Goal: Task Accomplishment & Management: Use online tool/utility

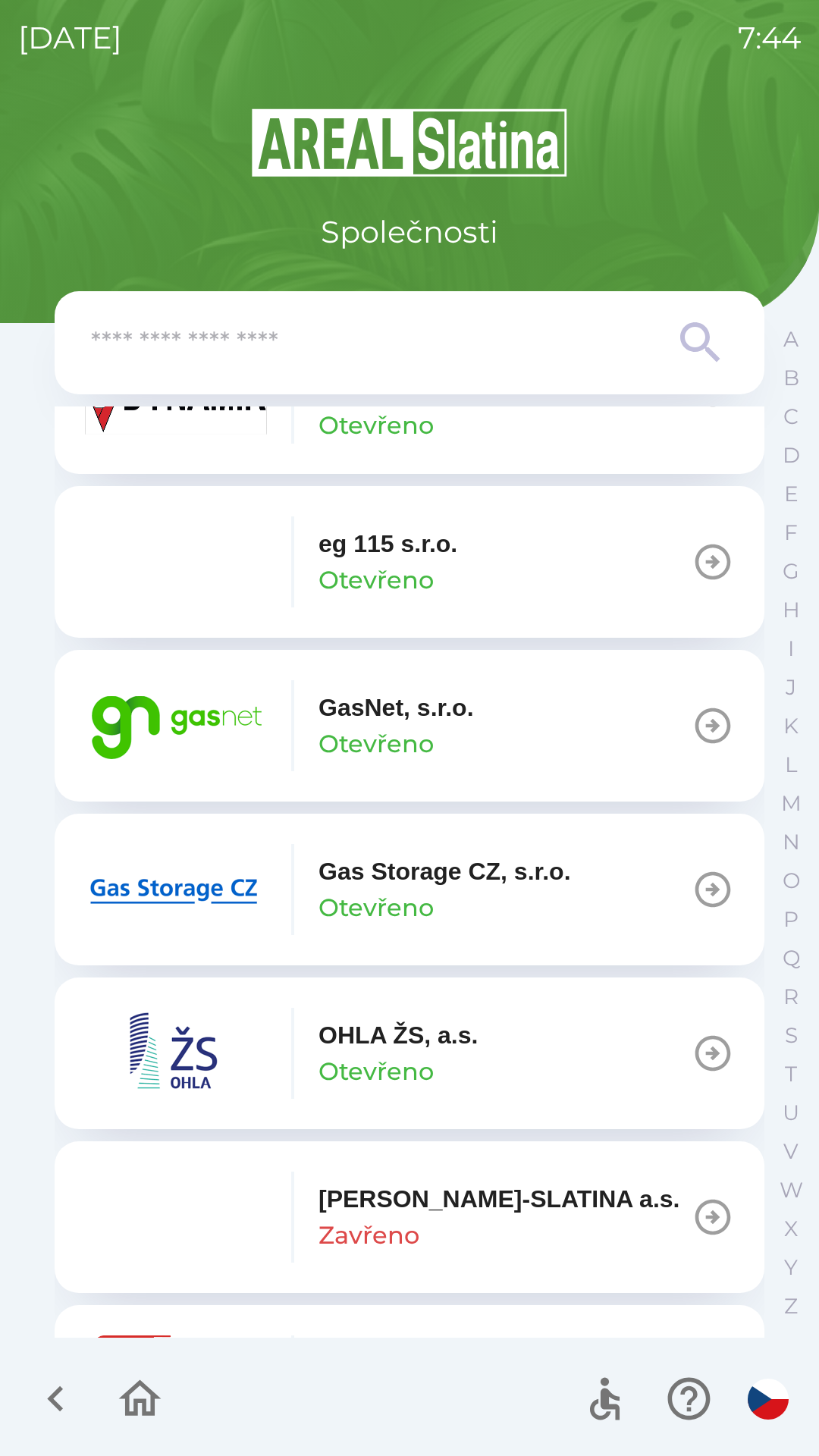
scroll to position [960, 0]
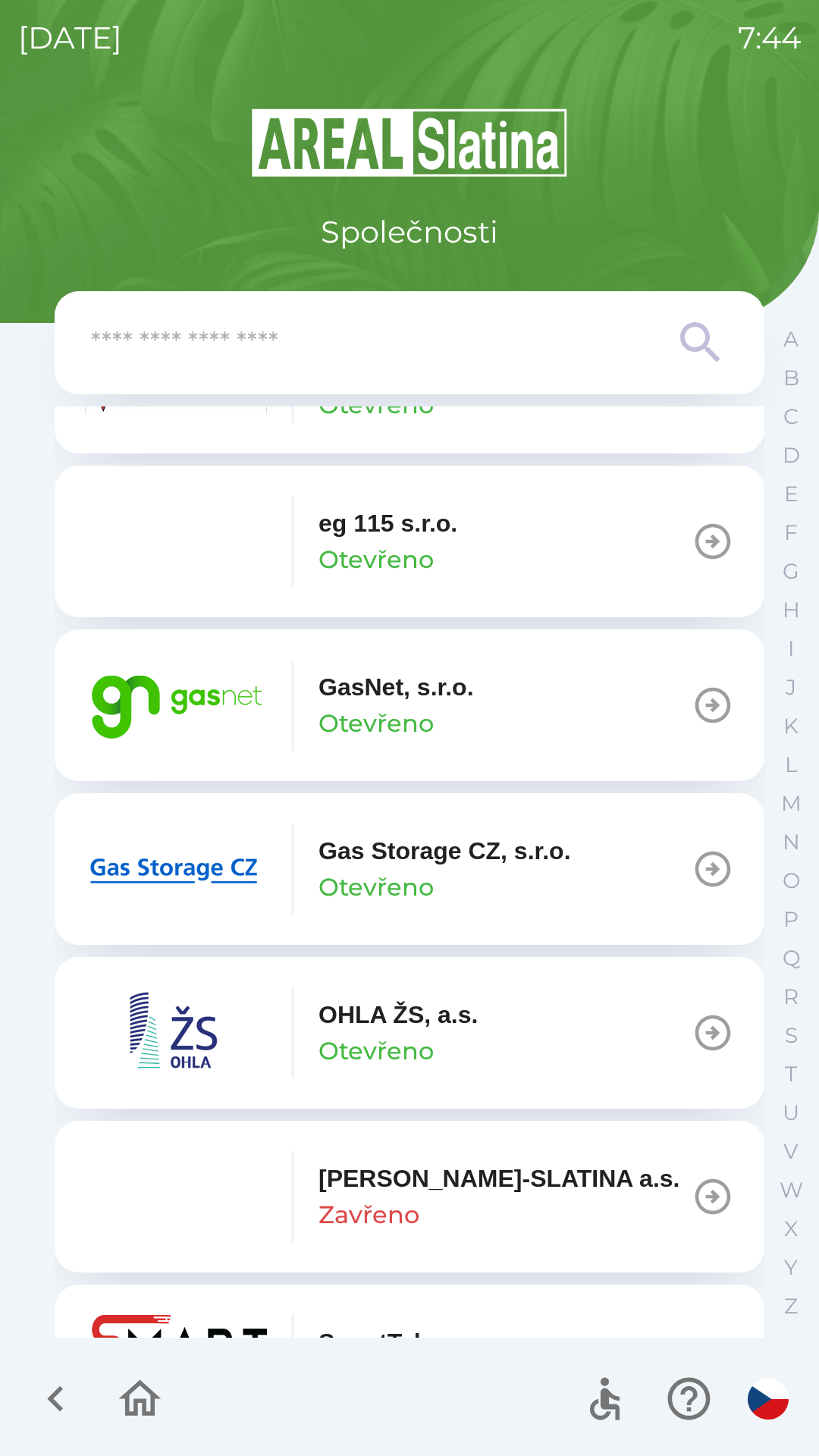
click at [215, 881] on img "button" at bounding box center [176, 868] width 182 height 91
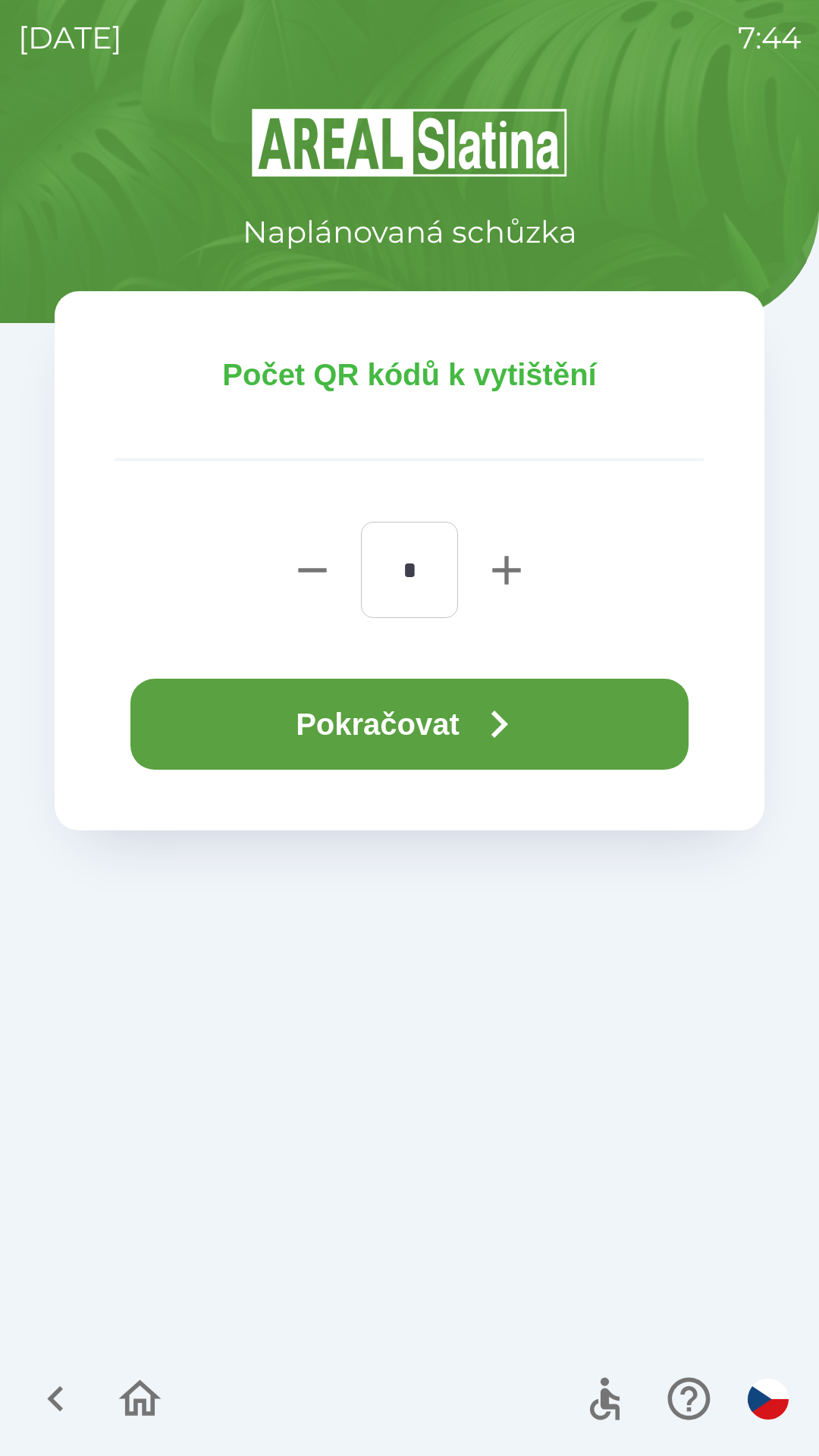
click at [491, 712] on icon "button" at bounding box center [498, 724] width 55 height 55
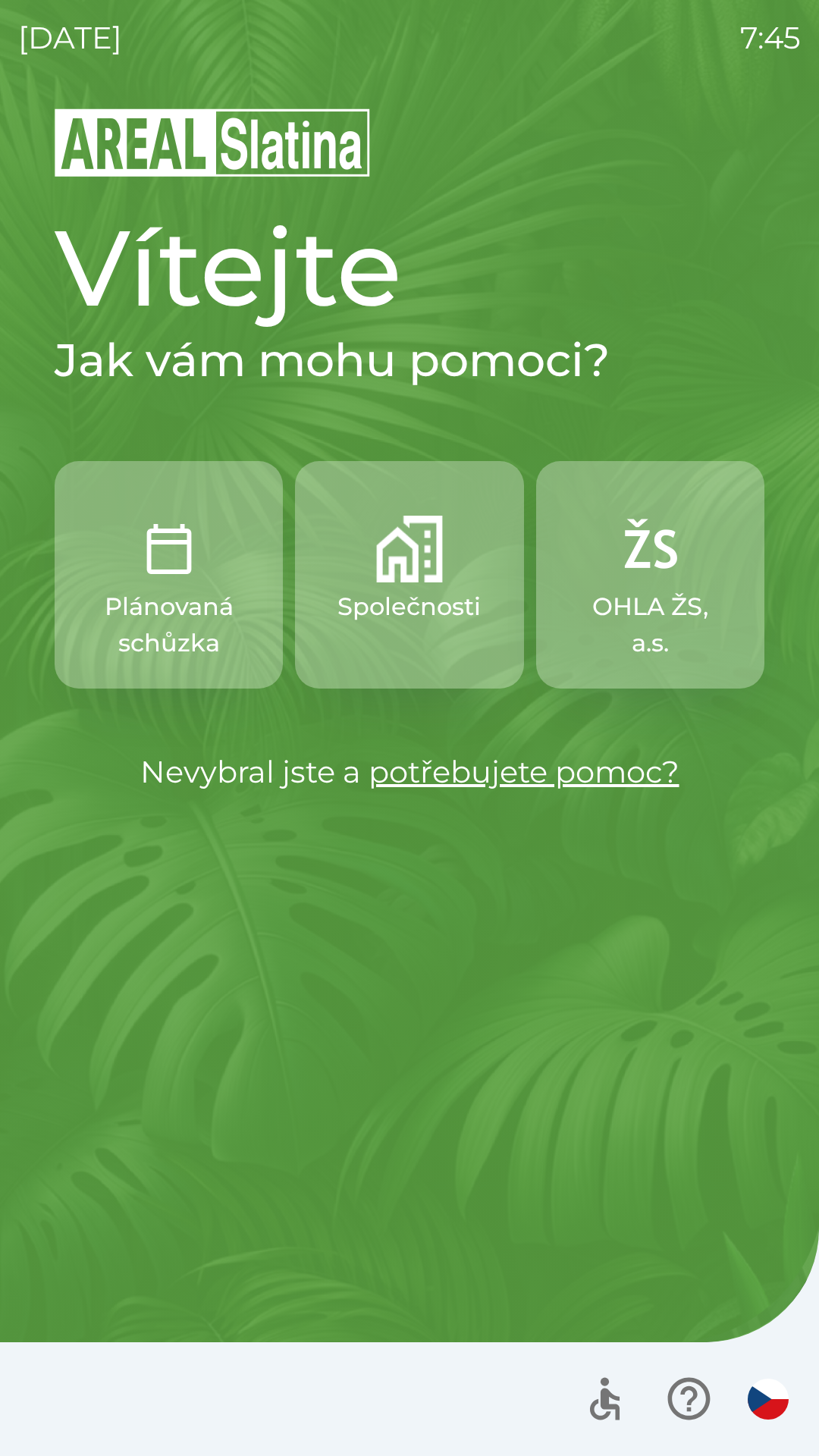
click at [629, 586] on button "OHLA ŽS, a.s." at bounding box center [650, 575] width 228 height 228
click at [382, 634] on button "Společnosti" at bounding box center [409, 575] width 228 height 228
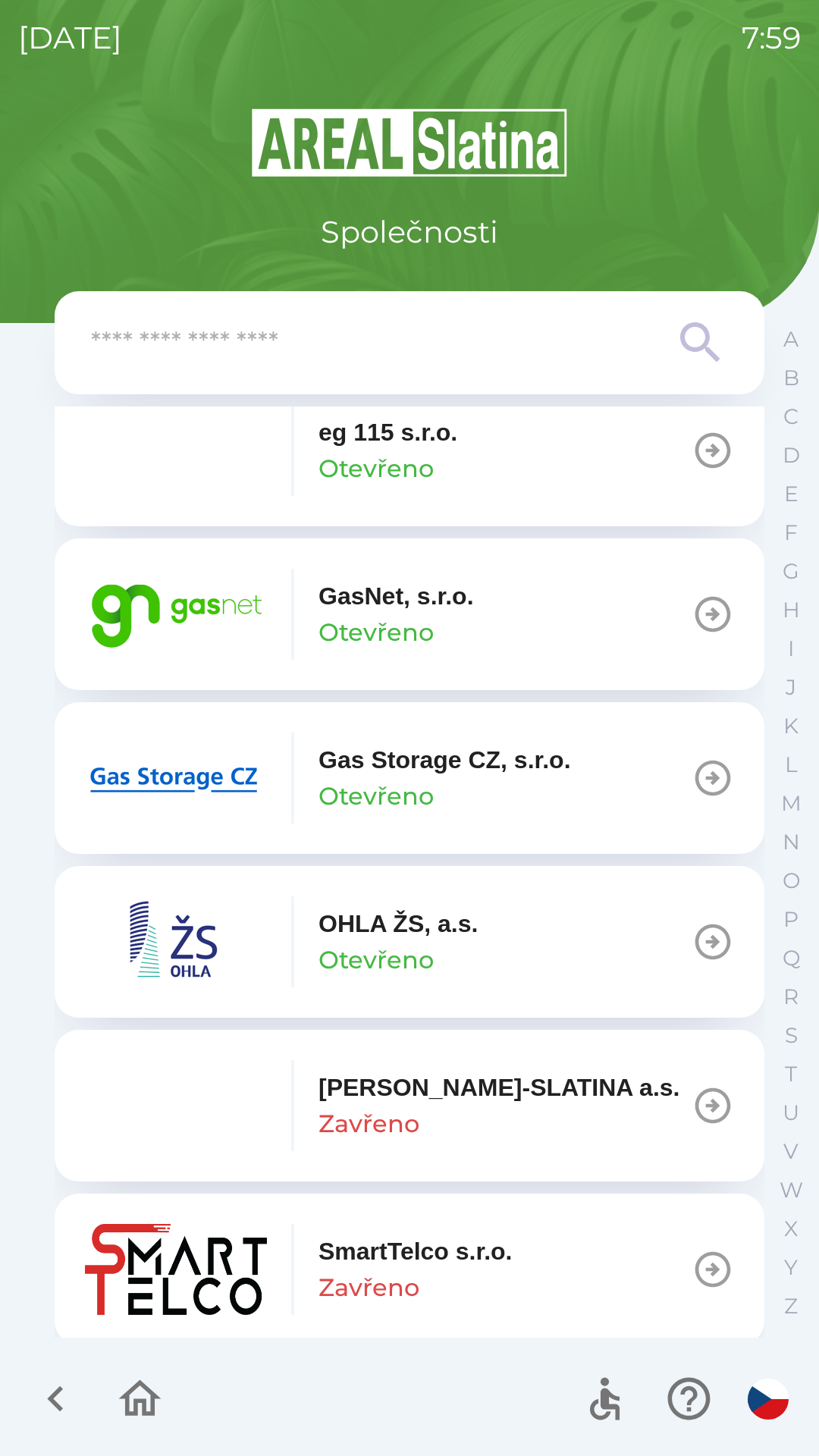
scroll to position [1136, 0]
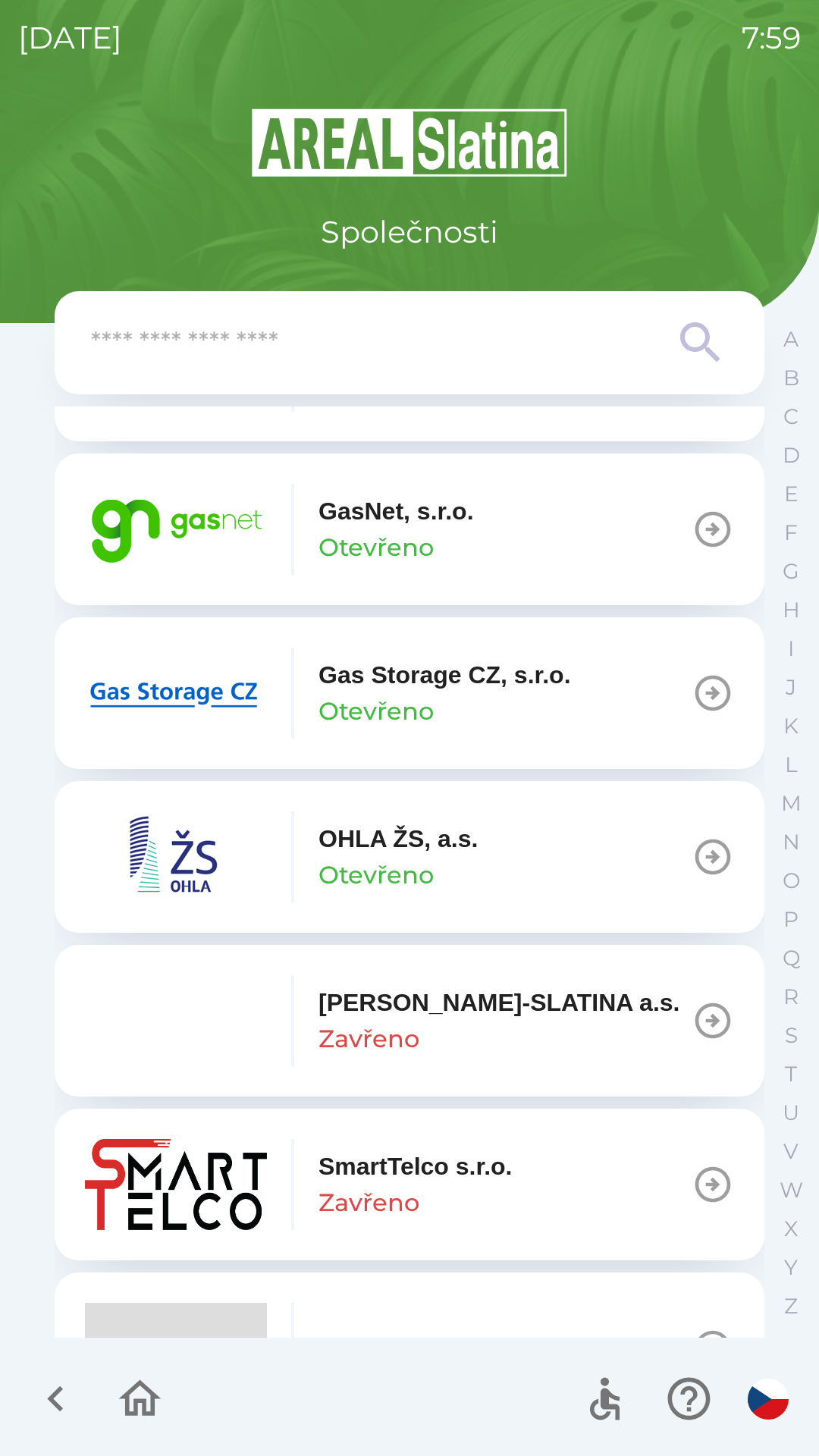
click at [459, 541] on div "GasNet, s.r.o. Otevřeno" at bounding box center [396, 529] width 155 height 73
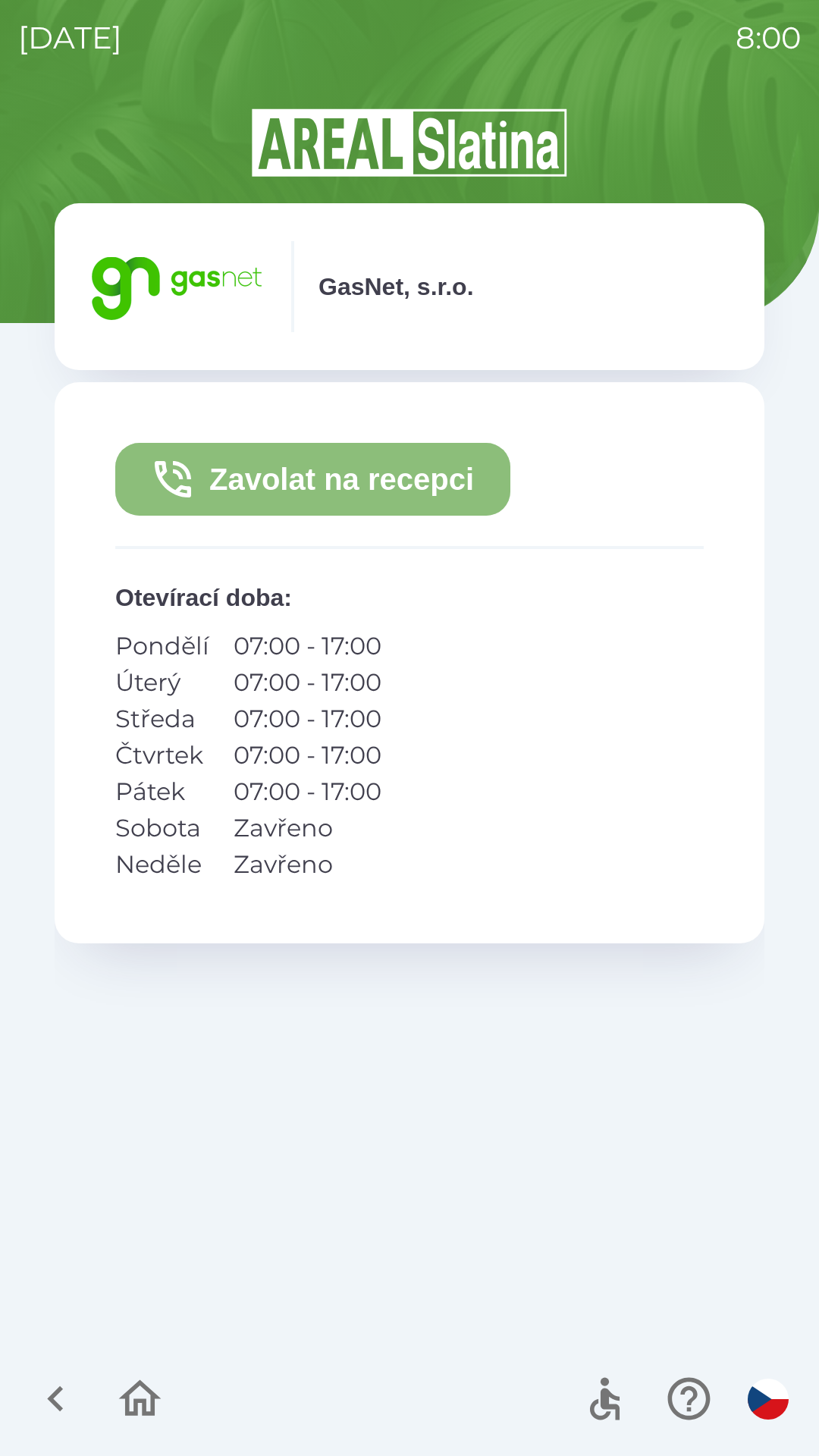
click at [431, 467] on button "Zavolat na recepci" at bounding box center [312, 480] width 395 height 73
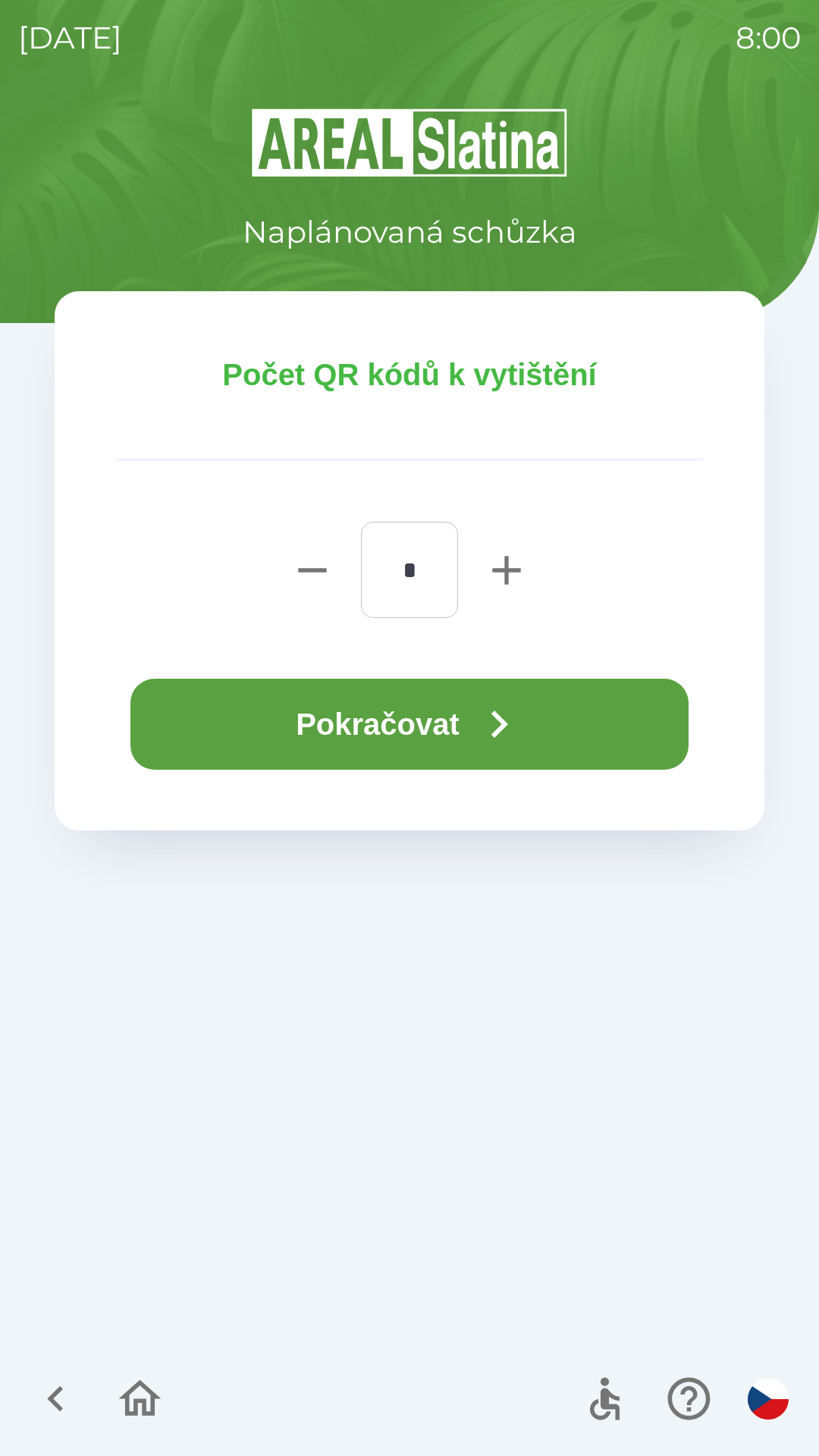
click at [449, 698] on button "Pokračovat" at bounding box center [409, 724] width 558 height 91
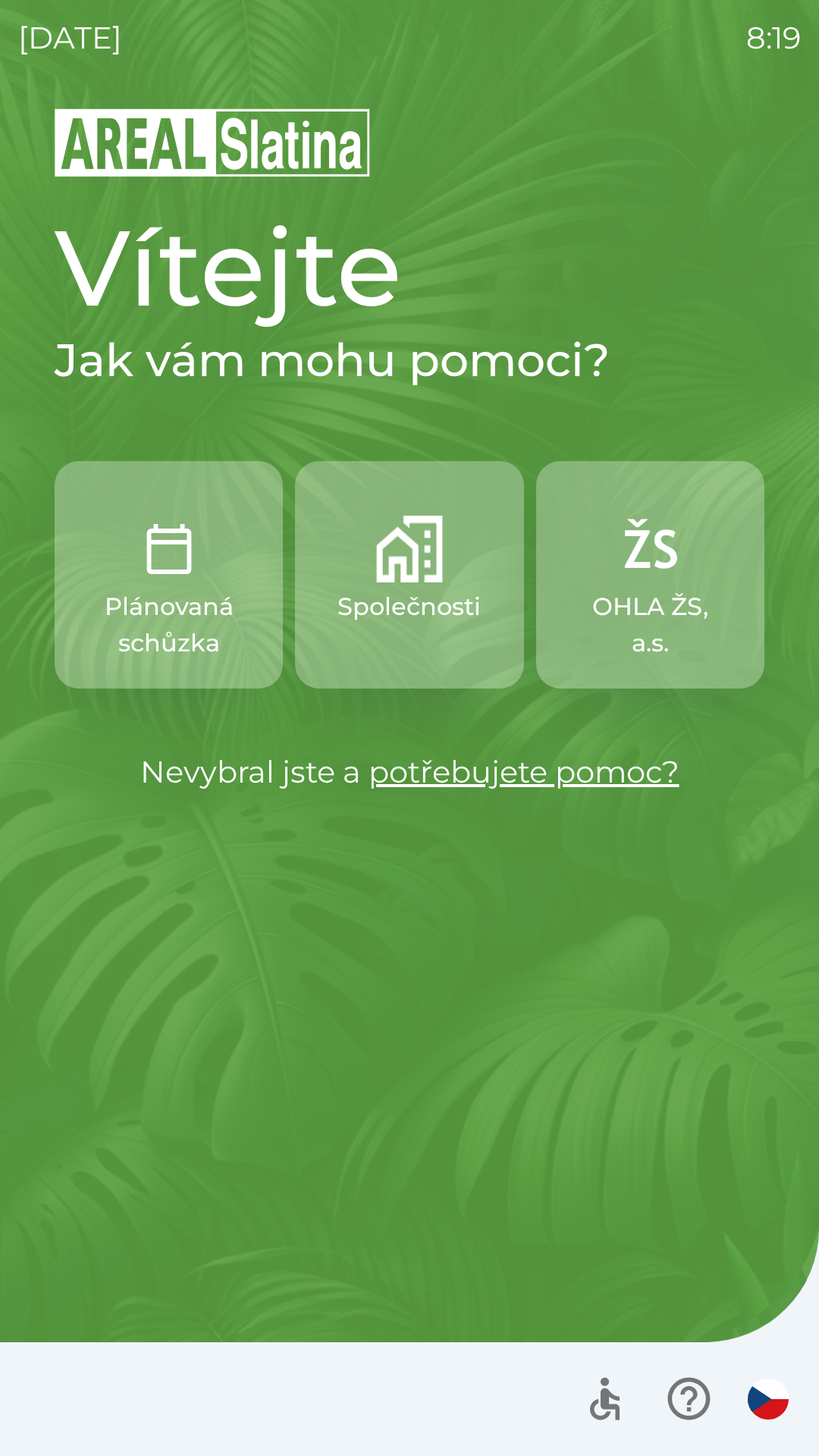
click at [410, 597] on p "Společnosti" at bounding box center [410, 607] width 144 height 36
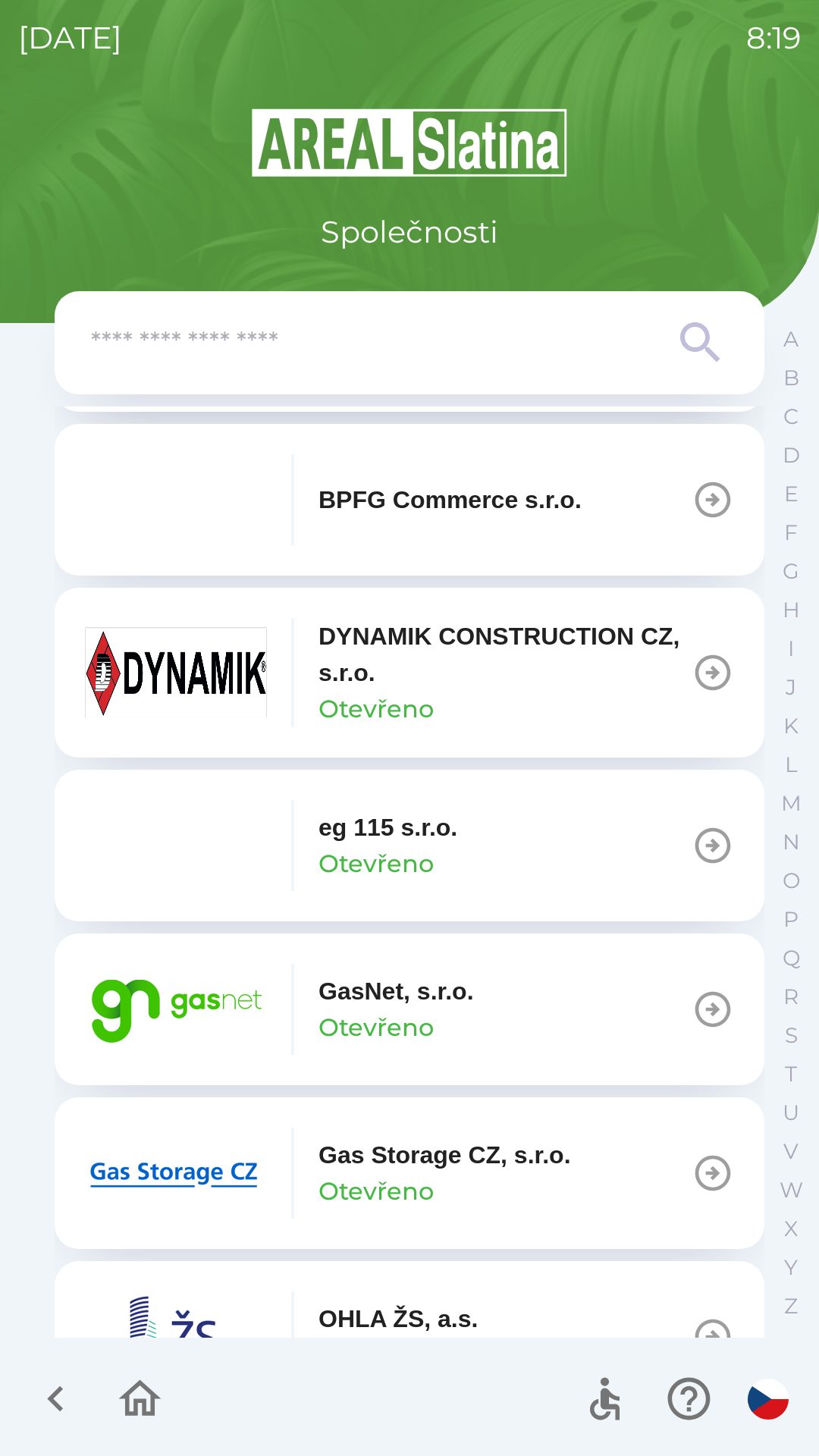
scroll to position [666, 0]
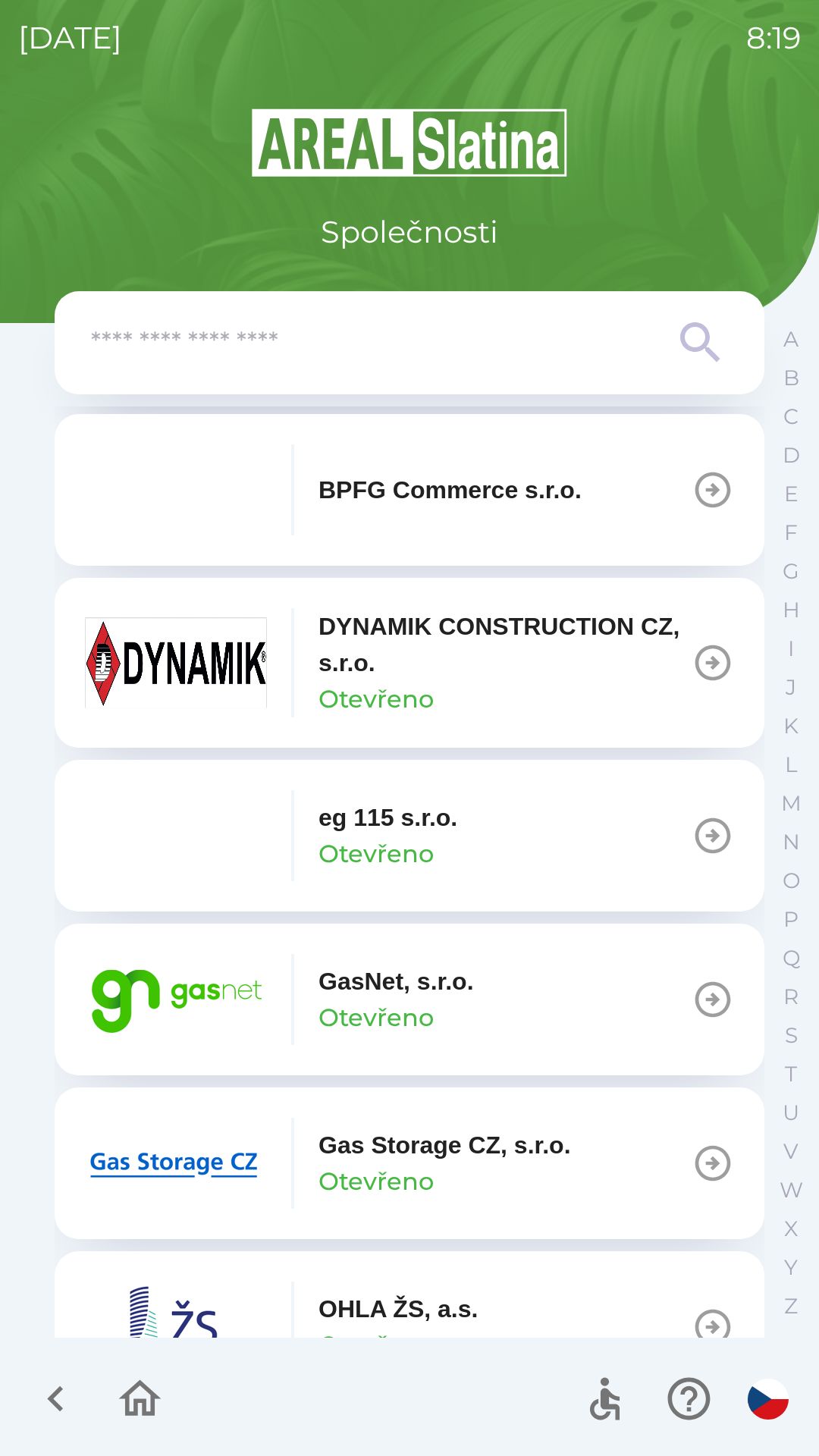
click at [410, 1147] on p "Gas Storage CZ, s.r.o." at bounding box center [445, 1145] width 253 height 36
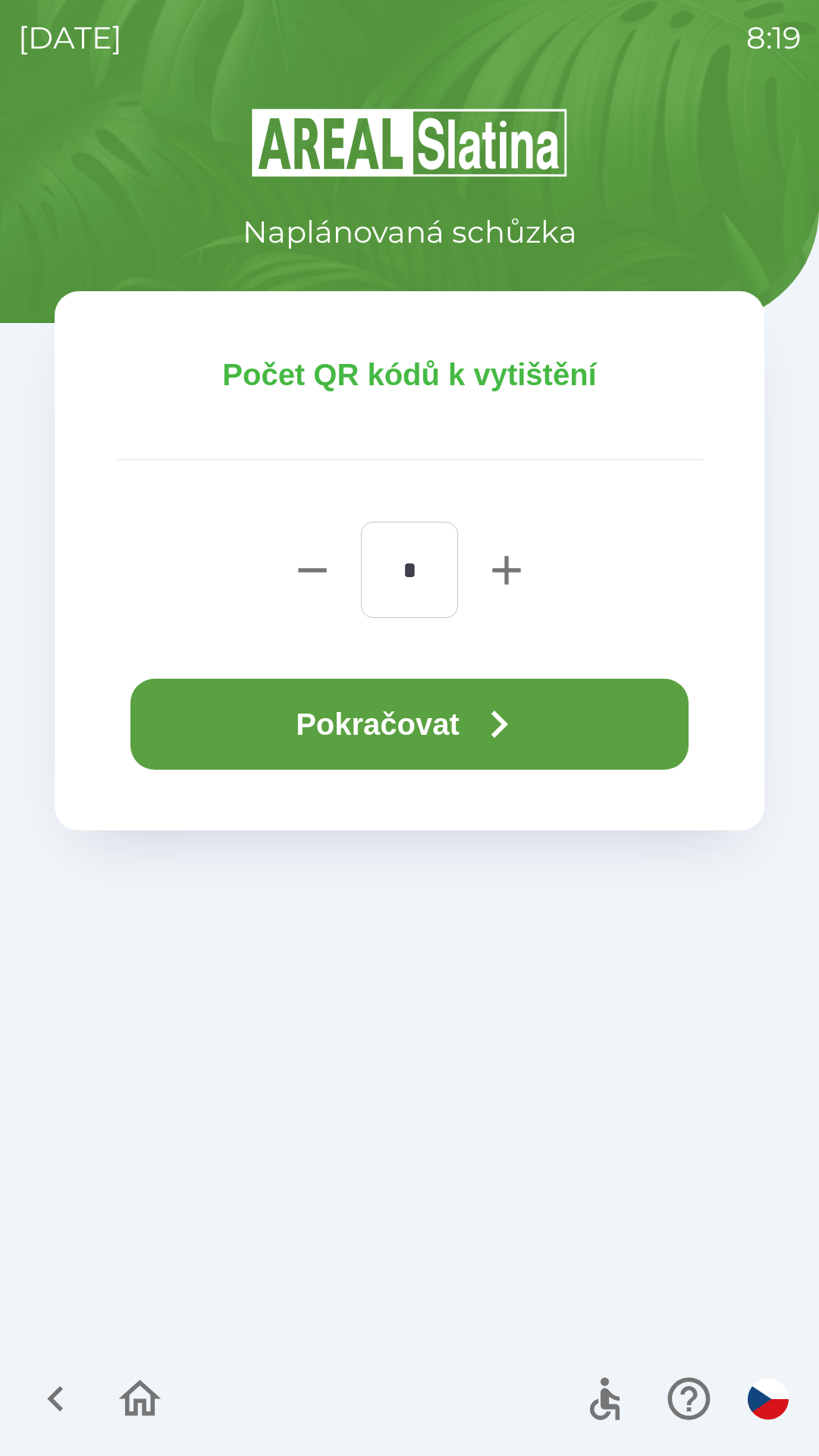
click at [445, 728] on button "Pokračovat" at bounding box center [409, 724] width 558 height 91
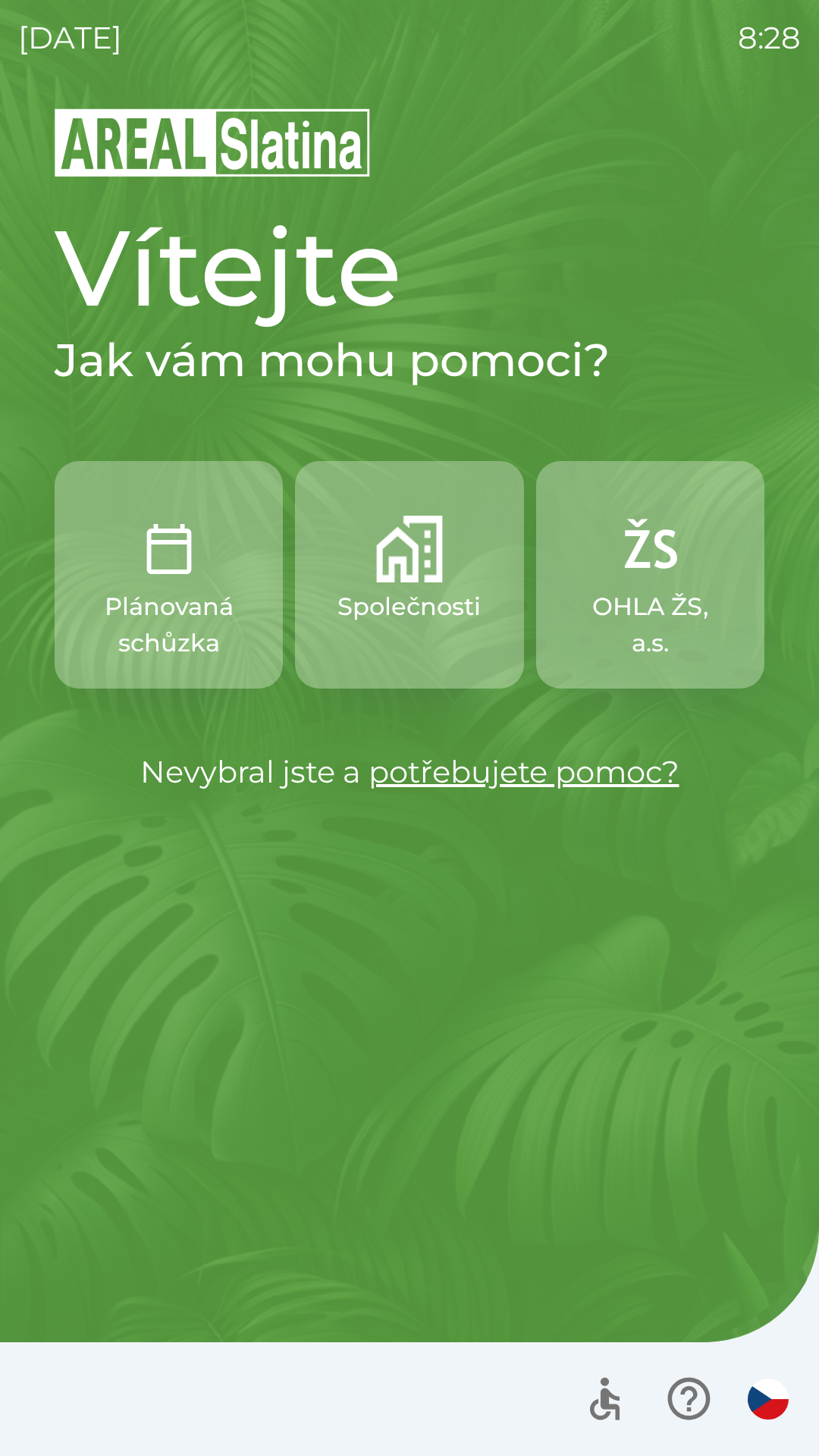
click at [188, 572] on img "button" at bounding box center [169, 549] width 67 height 67
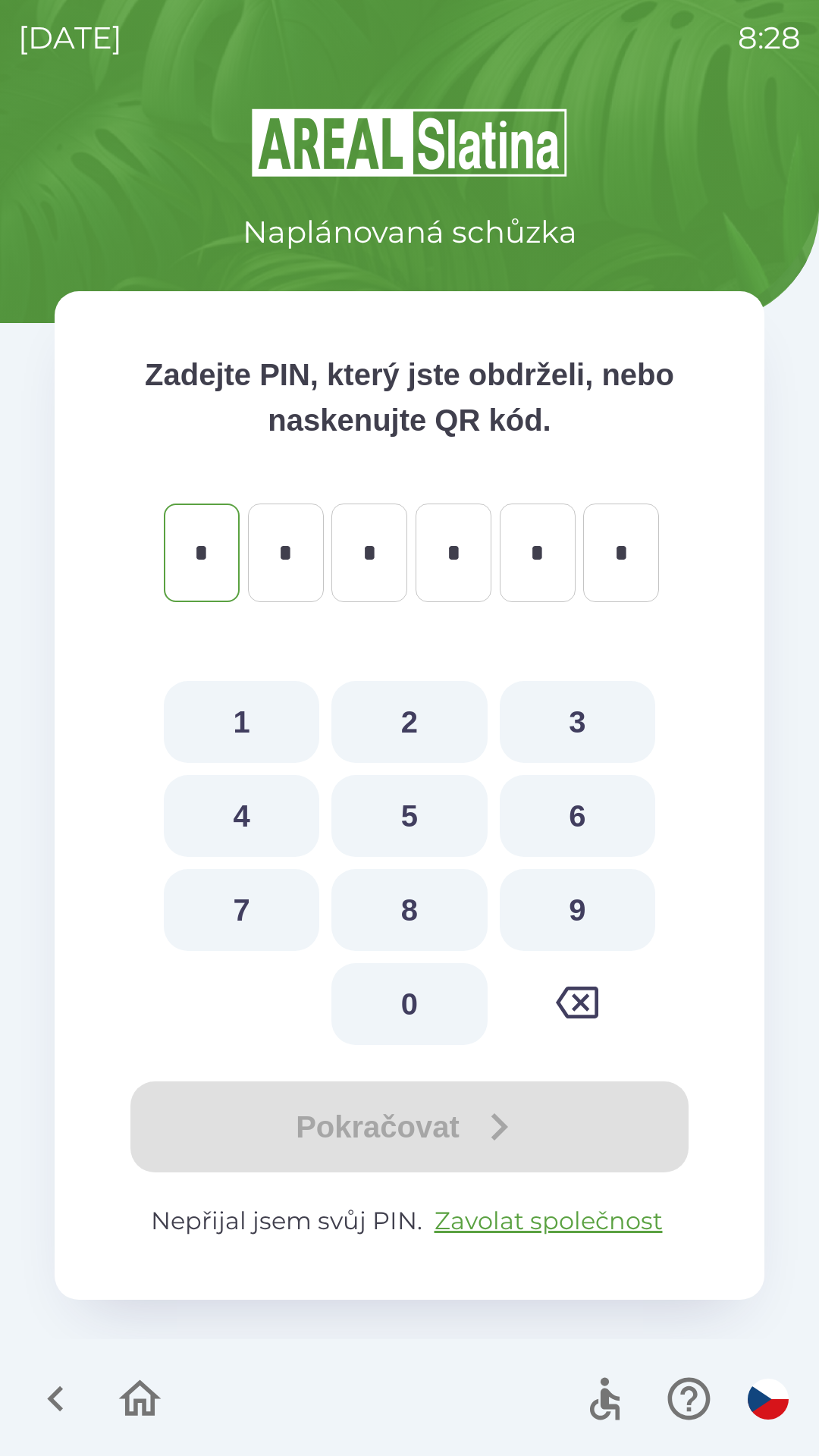
click at [38, 1398] on icon "button" at bounding box center [55, 1399] width 51 height 51
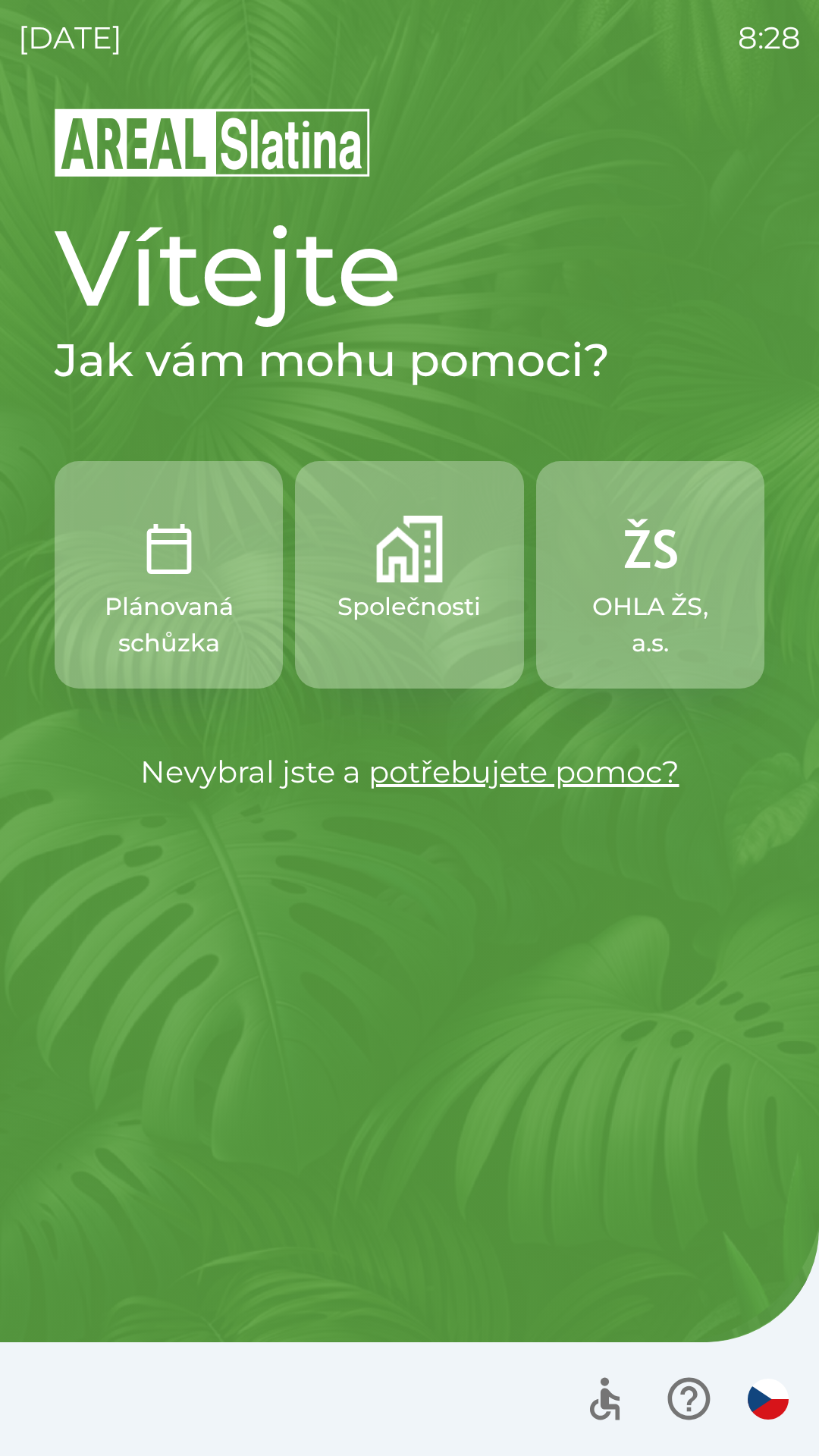
click at [366, 560] on button "Společnosti" at bounding box center [409, 575] width 228 height 228
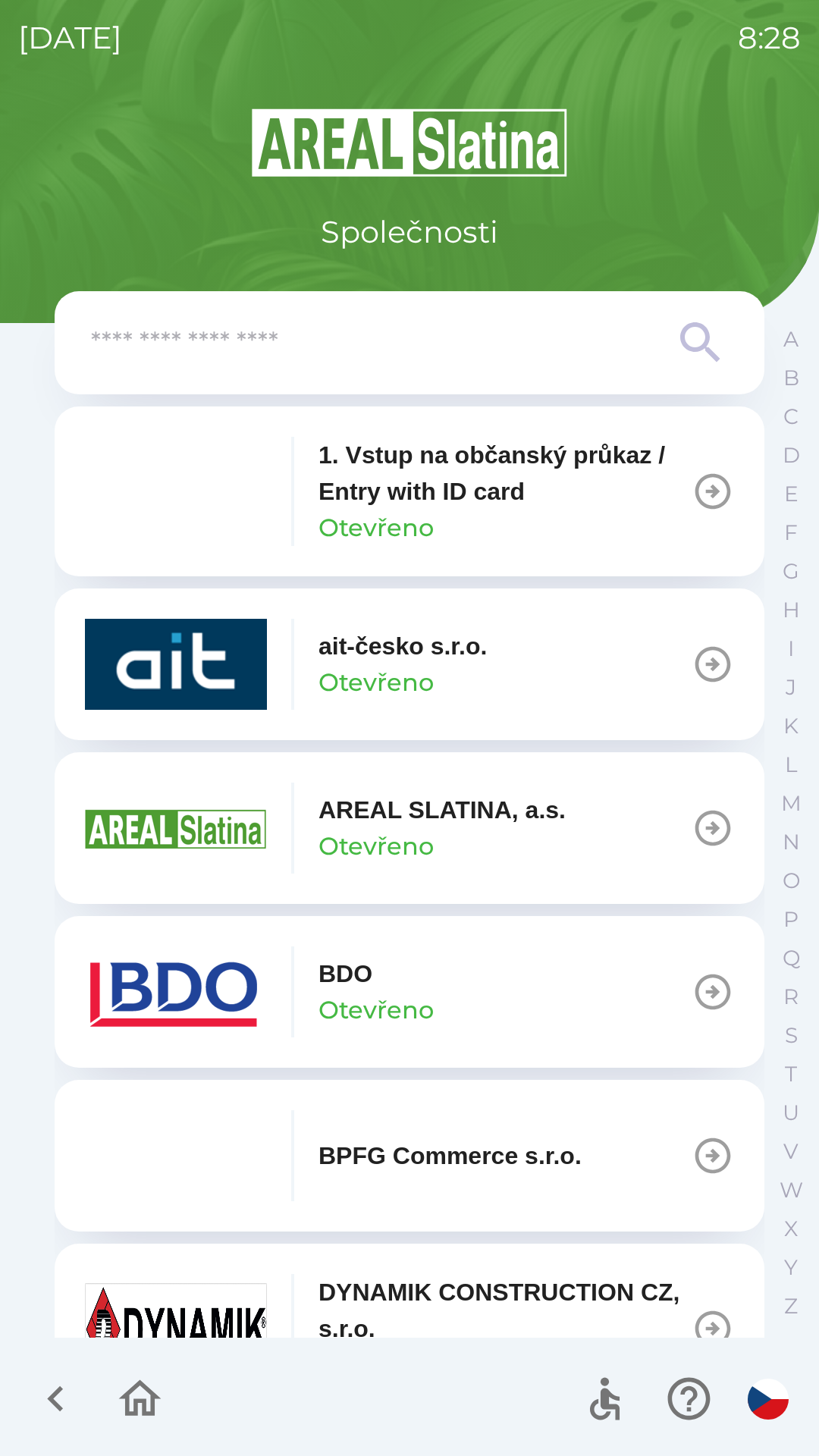
click at [364, 976] on p "BDO" at bounding box center [345, 974] width 54 height 36
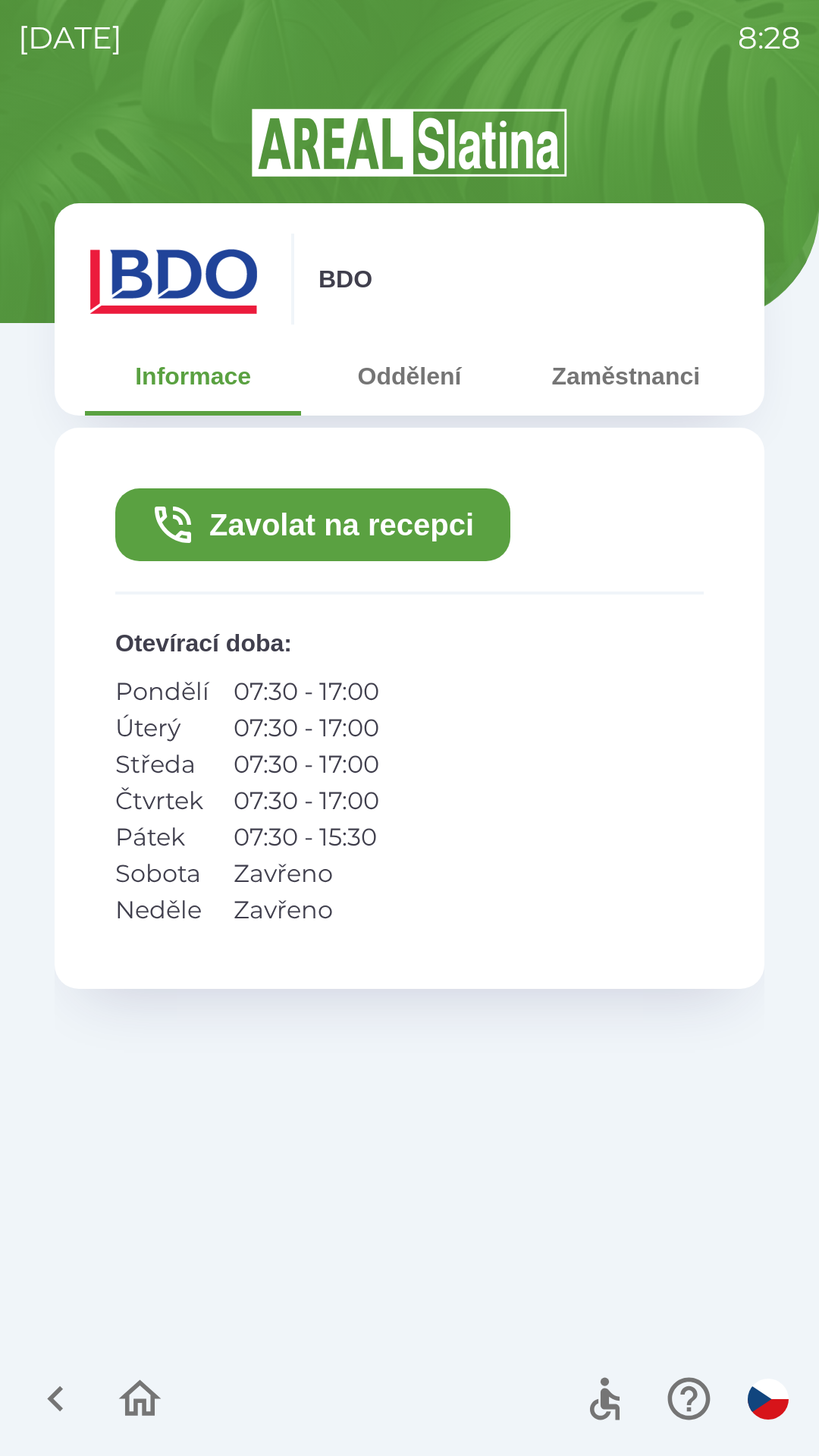
click at [243, 509] on button "Zavolat na recepci" at bounding box center [312, 525] width 395 height 73
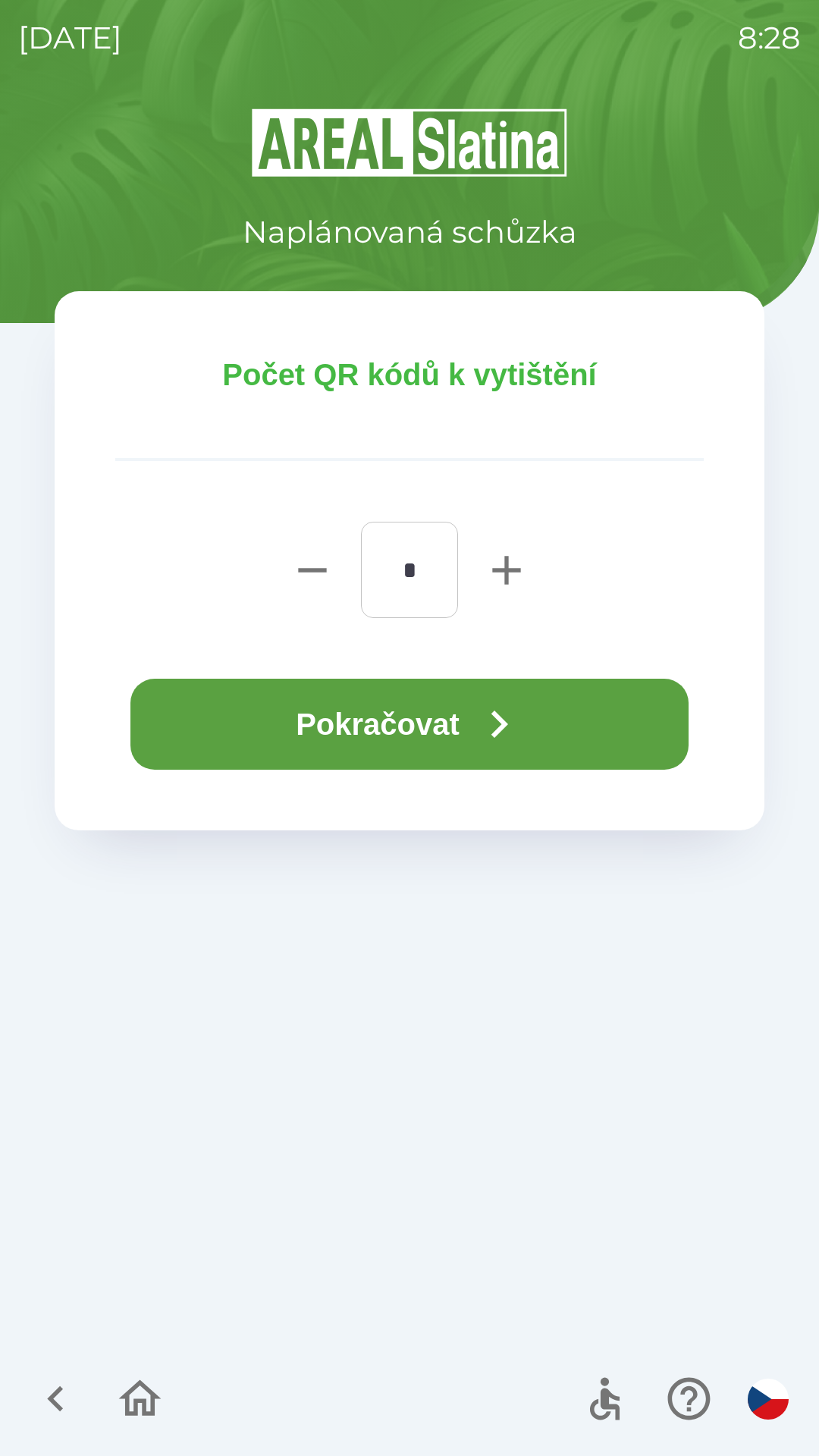
click at [338, 713] on button "Pokračovat" at bounding box center [409, 724] width 558 height 91
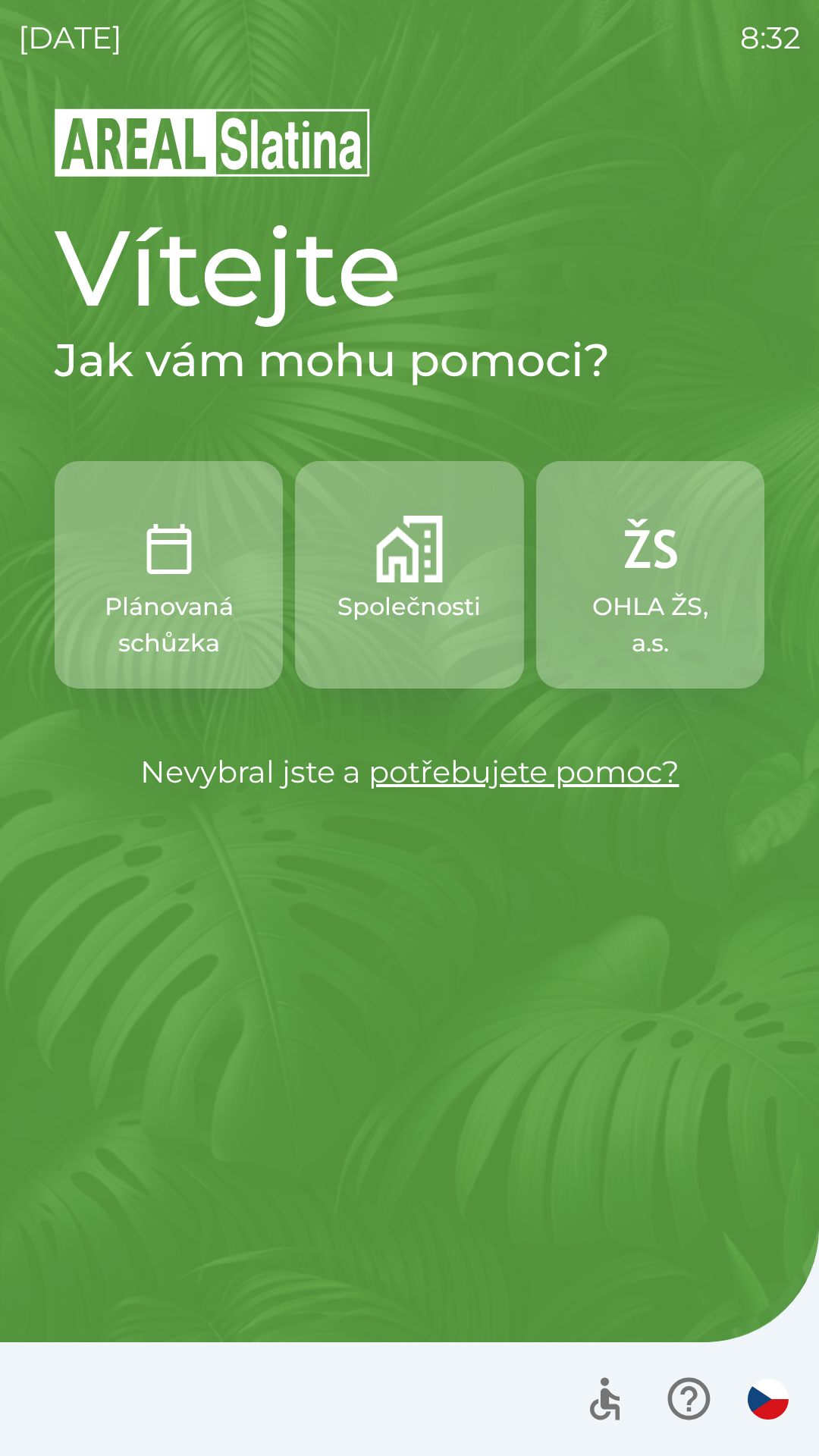
click at [178, 613] on p "Plánovaná schůzka" at bounding box center [168, 625] width 155 height 73
click at [372, 576] on button "Společnosti" at bounding box center [409, 575] width 228 height 228
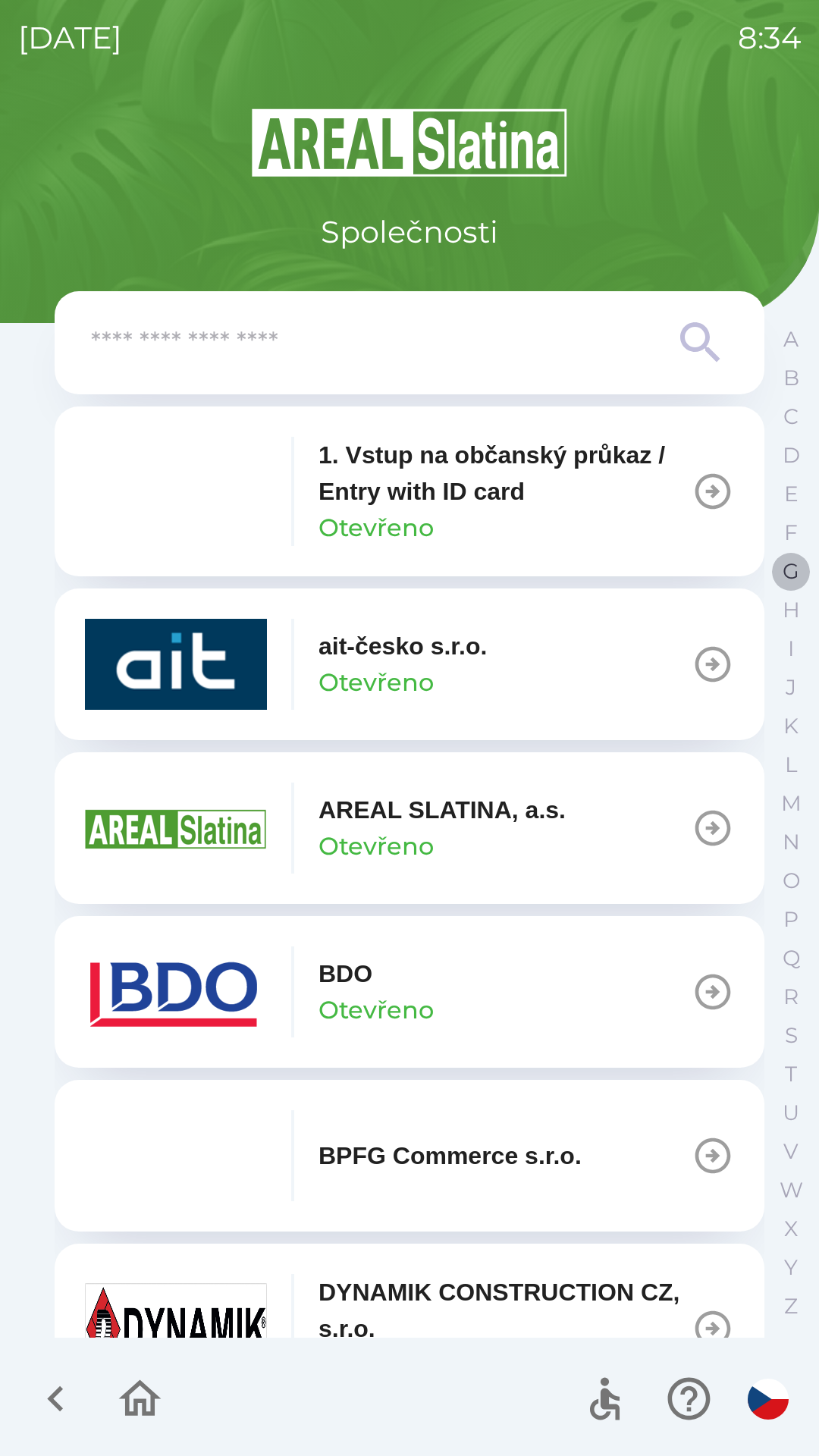
click at [786, 572] on p "G" at bounding box center [790, 571] width 16 height 27
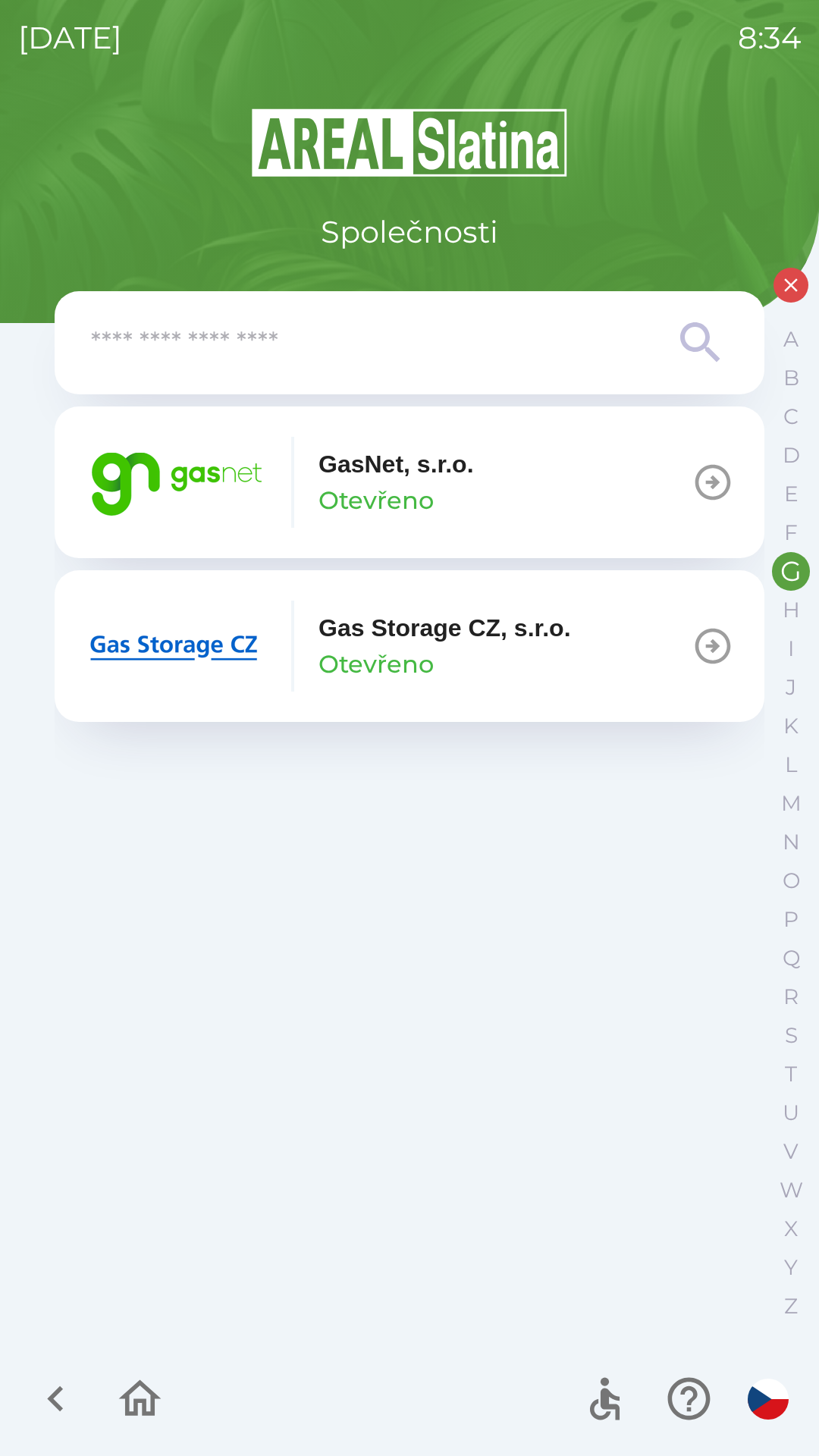
click at [183, 495] on img "button" at bounding box center [176, 482] width 182 height 91
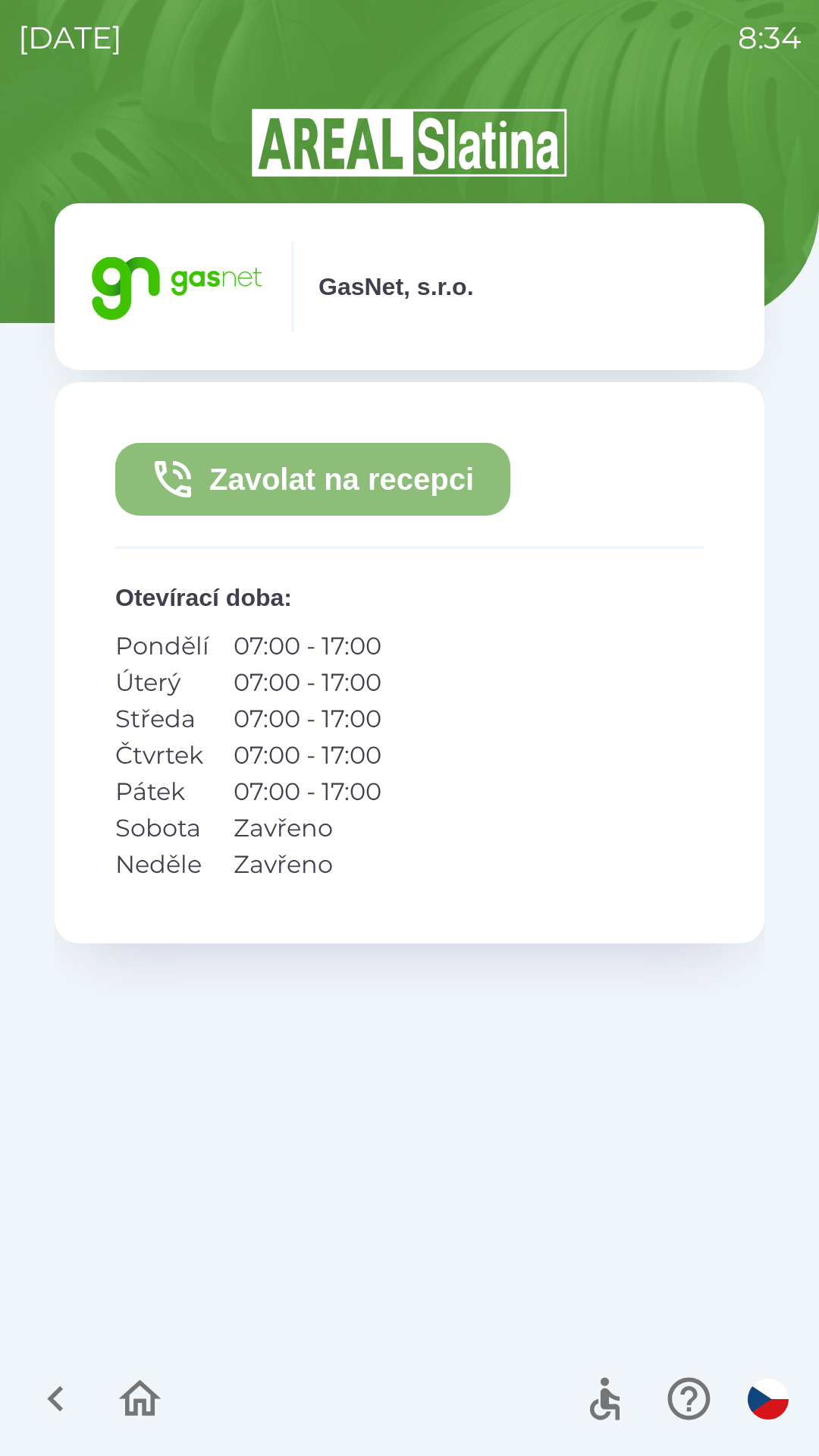
click at [290, 478] on button "Zavolat na recepci" at bounding box center [312, 480] width 395 height 73
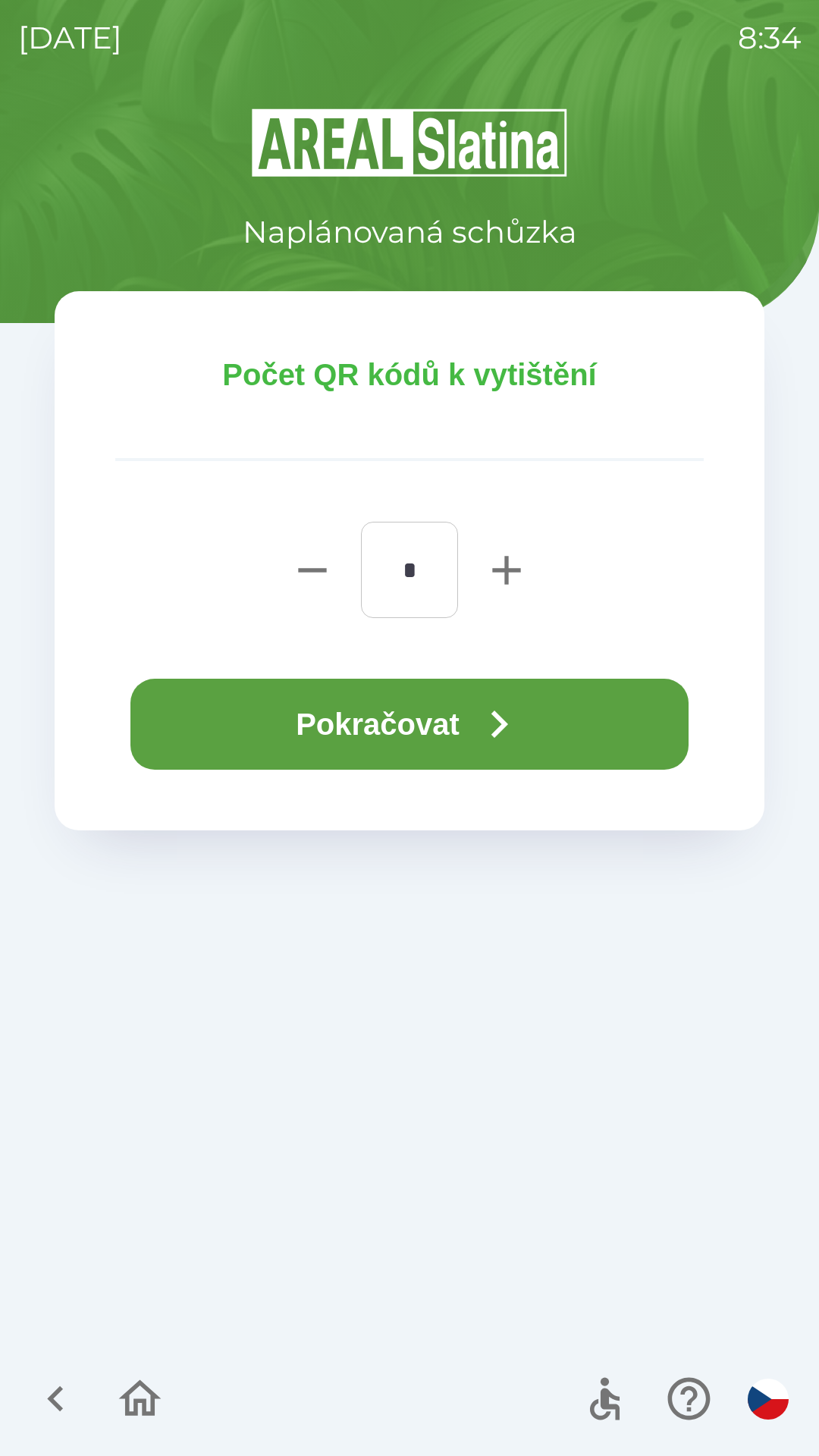
click at [387, 728] on button "Pokračovat" at bounding box center [409, 724] width 558 height 91
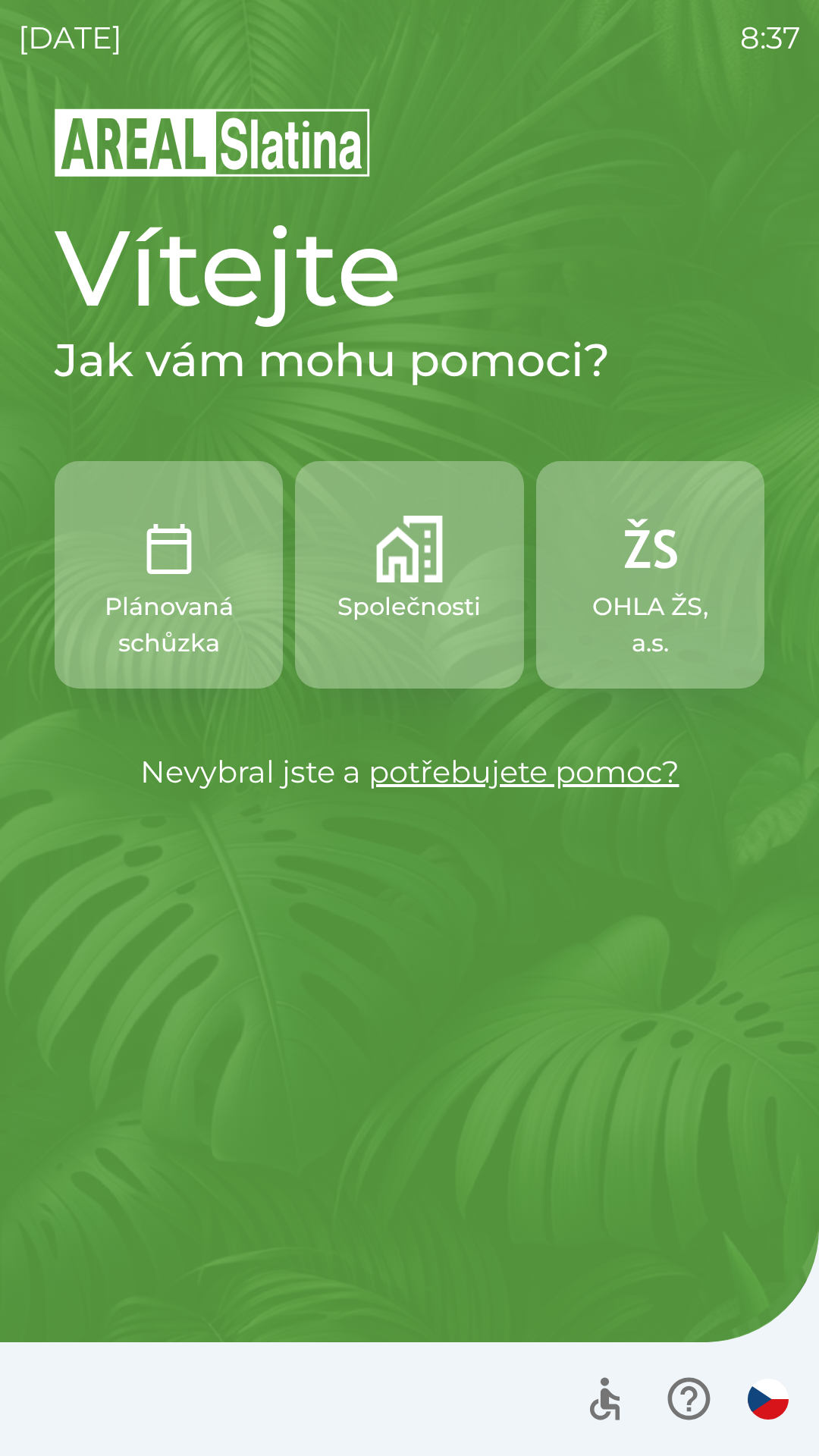
click at [399, 613] on p "Společnosti" at bounding box center [410, 607] width 144 height 36
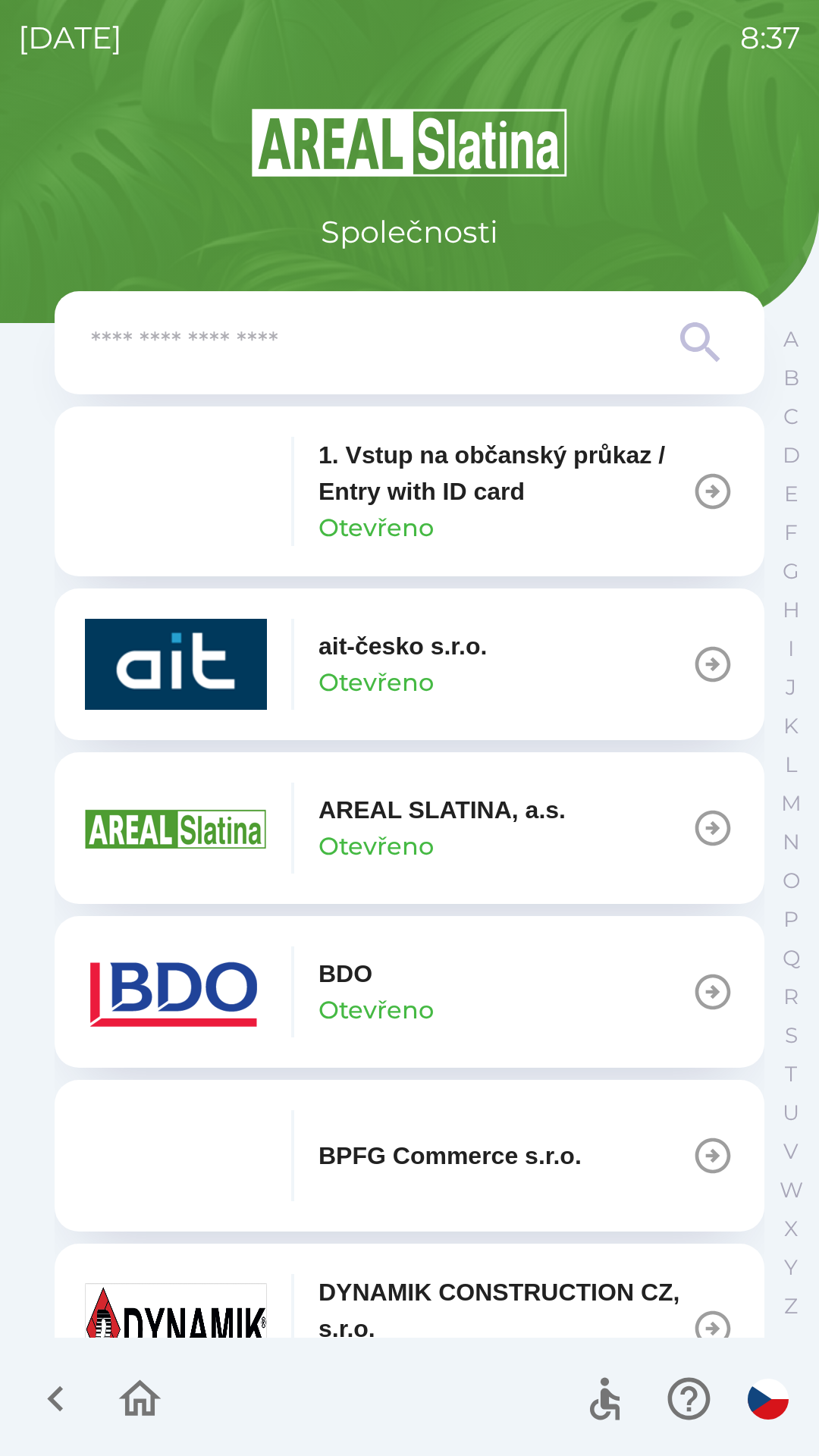
click at [447, 142] on img at bounding box center [410, 143] width 710 height 73
click at [795, 343] on p "A" at bounding box center [790, 340] width 15 height 27
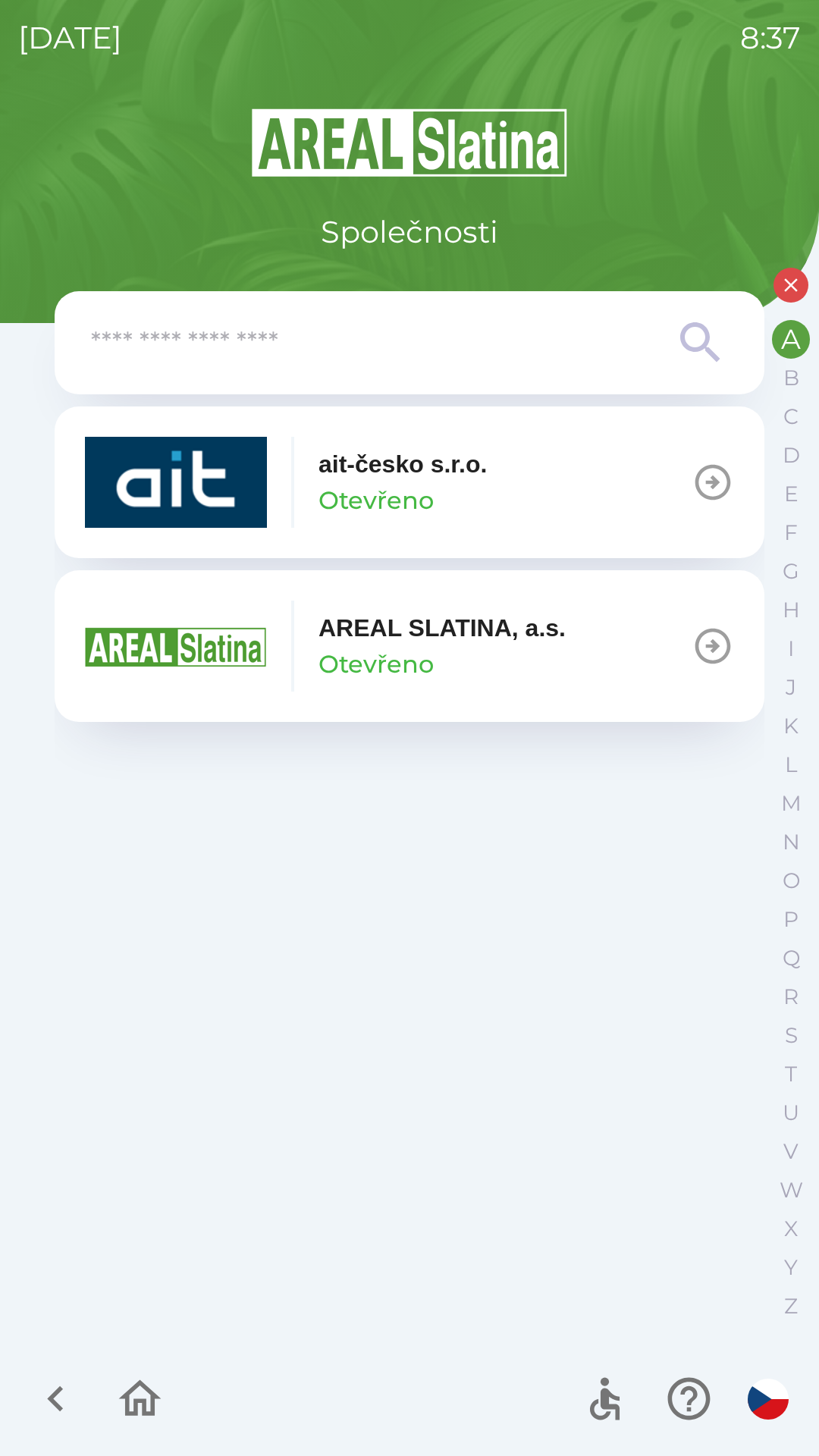
click at [507, 666] on div "AREAL SLATINA, a.s. Otevřeno" at bounding box center [442, 646] width 247 height 73
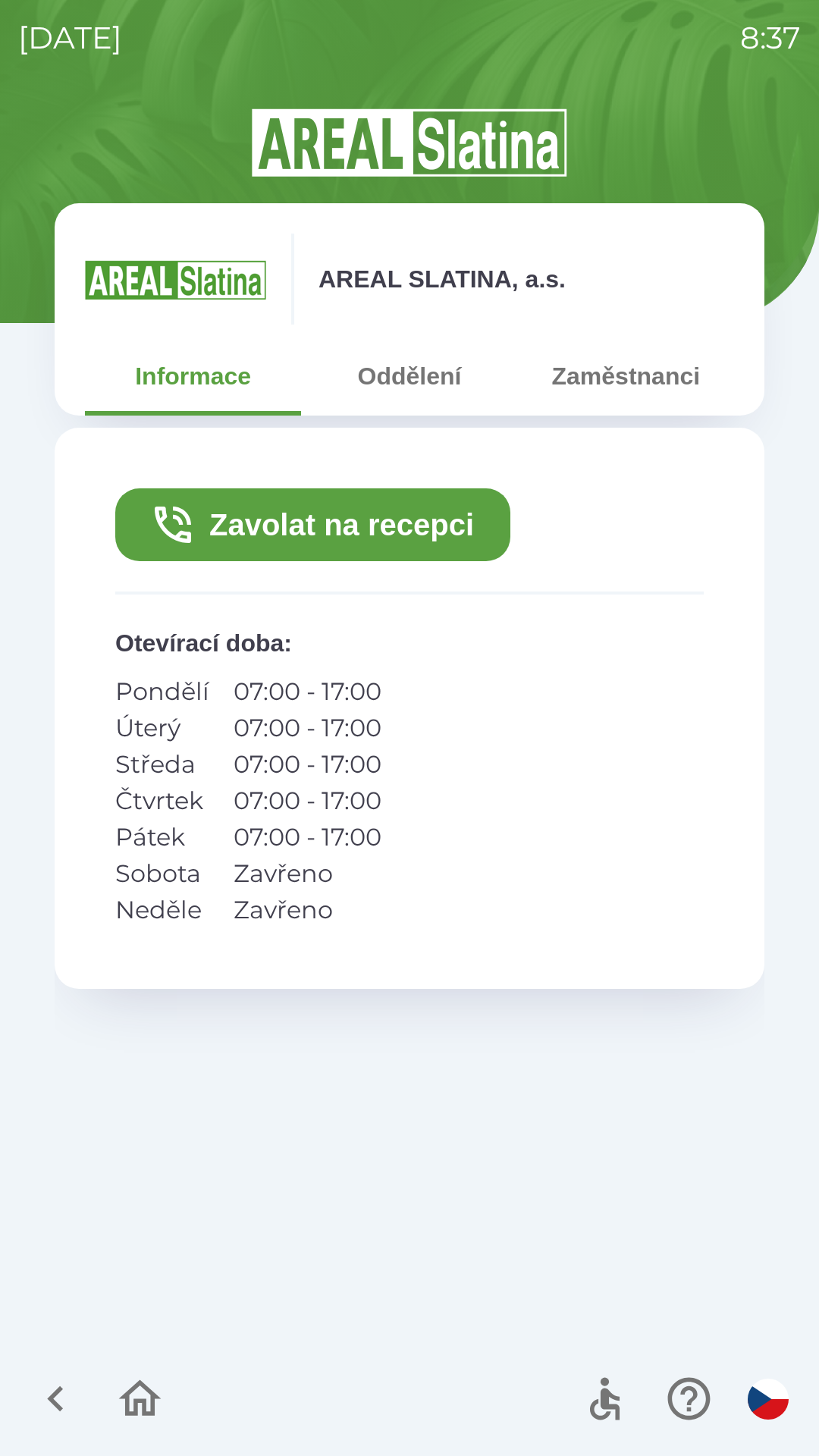
click at [432, 527] on button "Zavolat na recepci" at bounding box center [312, 525] width 395 height 73
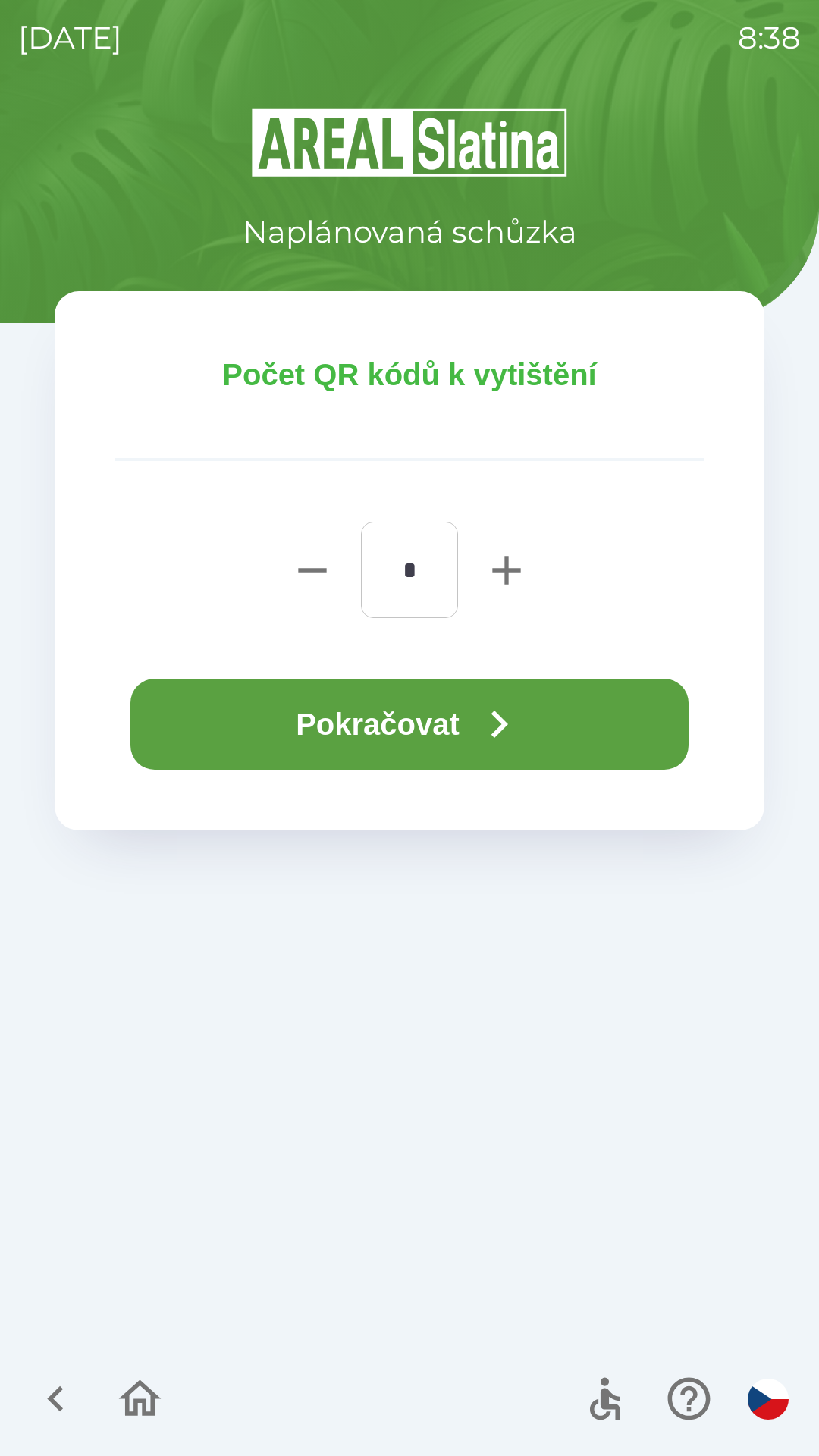
click at [487, 724] on icon "button" at bounding box center [498, 724] width 55 height 55
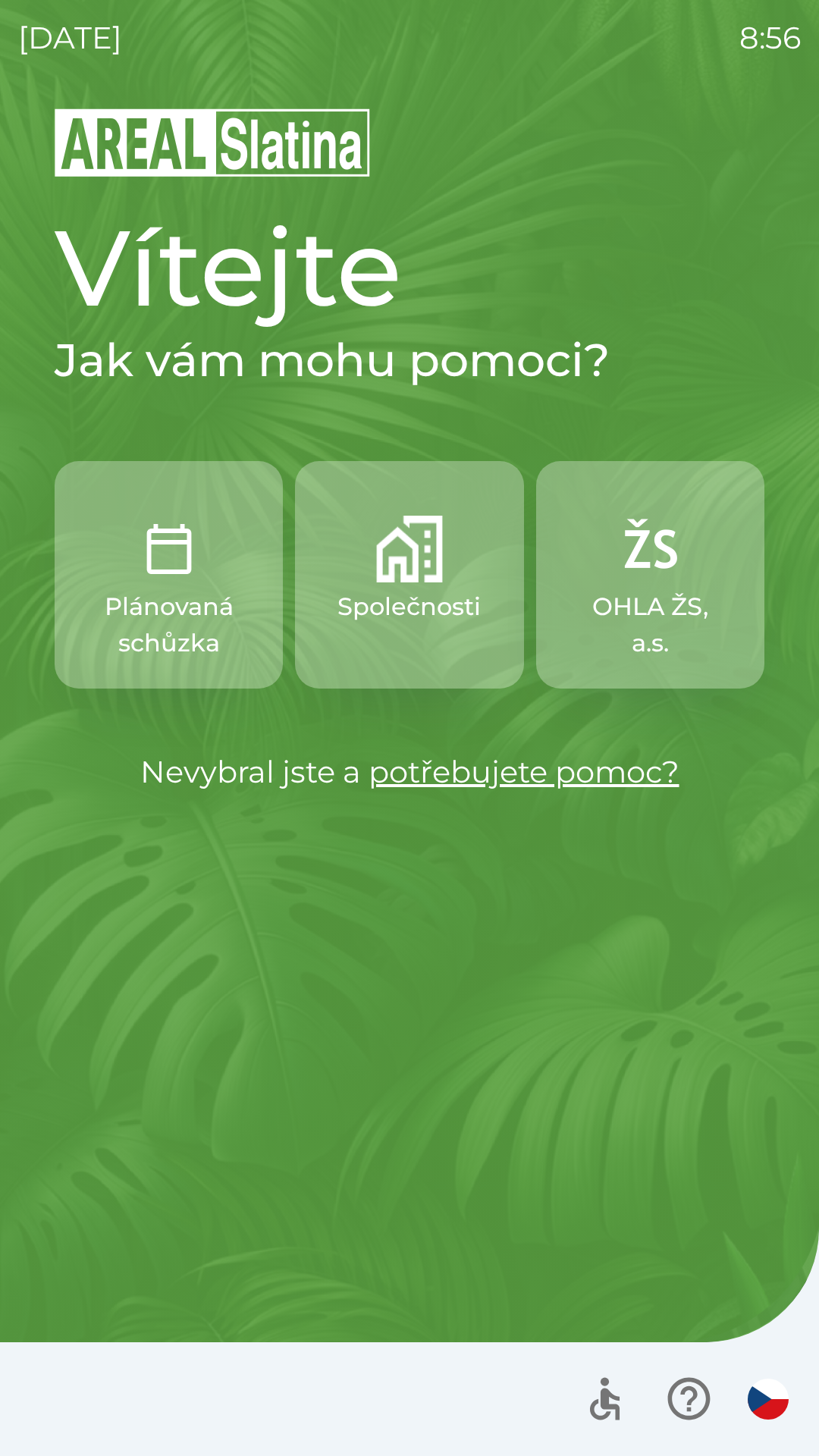
click at [449, 599] on p "Společnosti" at bounding box center [410, 607] width 144 height 36
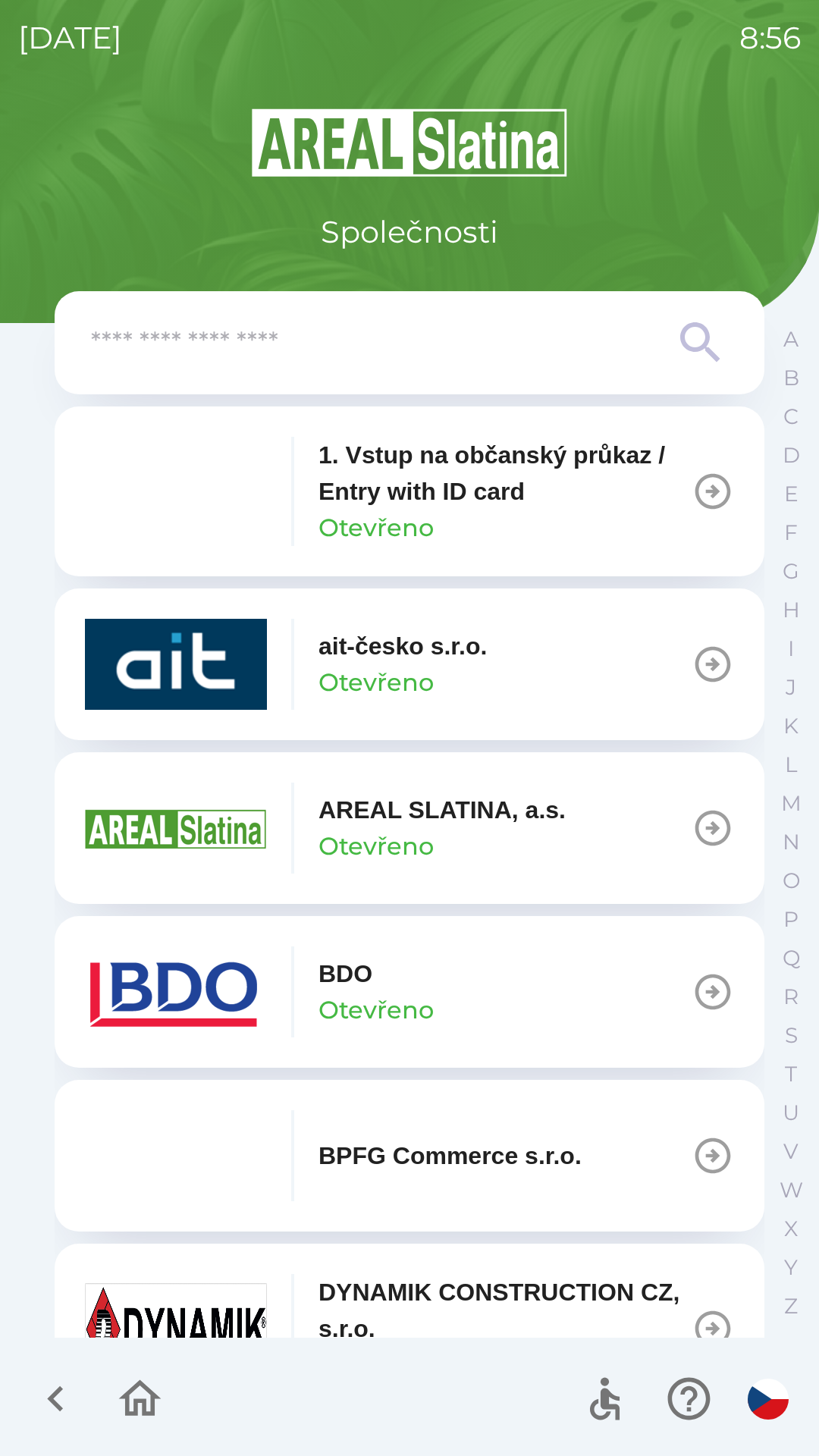
click at [509, 993] on button "BDO Otevřeno" at bounding box center [410, 992] width 710 height 151
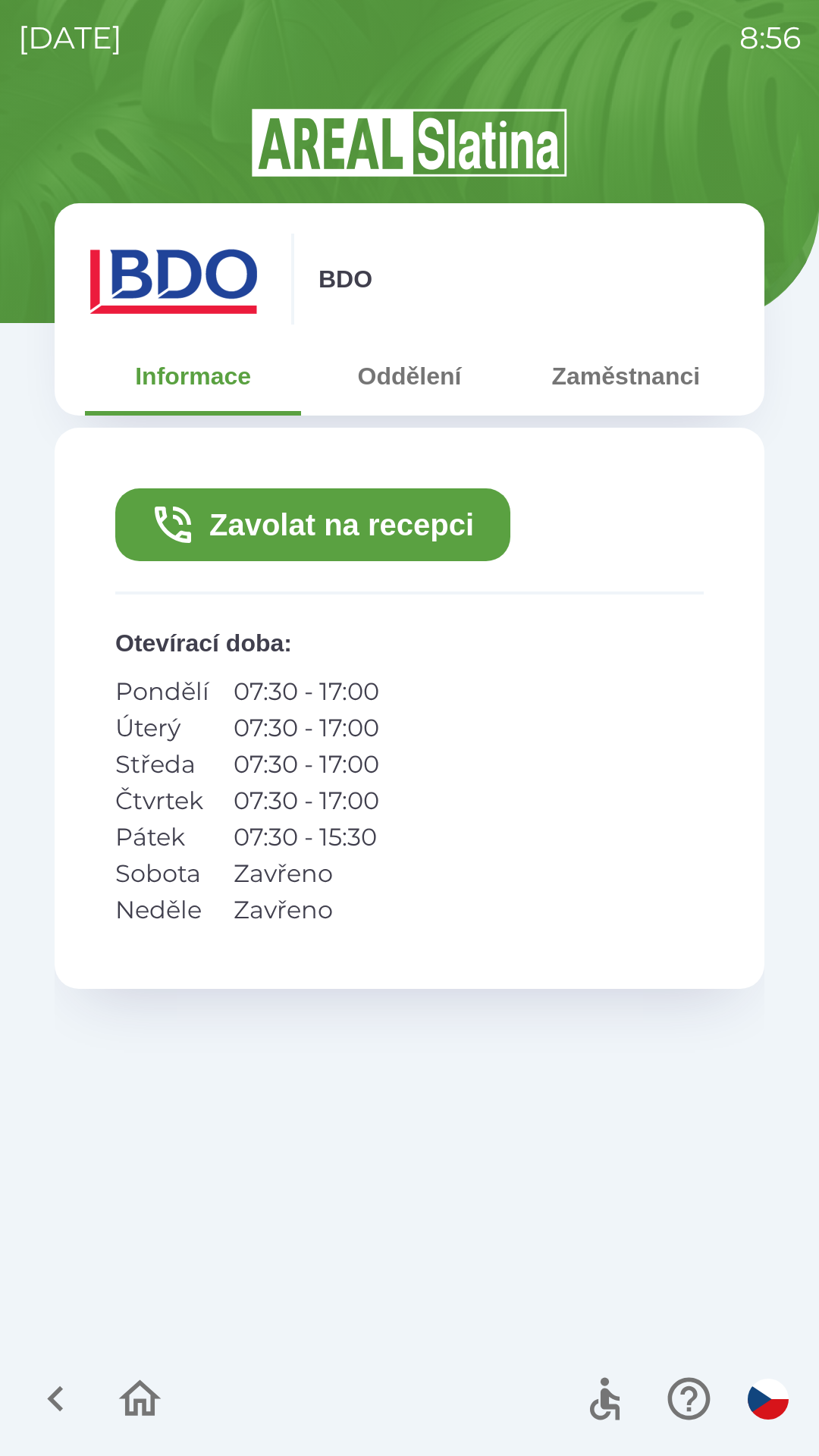
click at [427, 523] on button "Zavolat na recepci" at bounding box center [312, 525] width 395 height 73
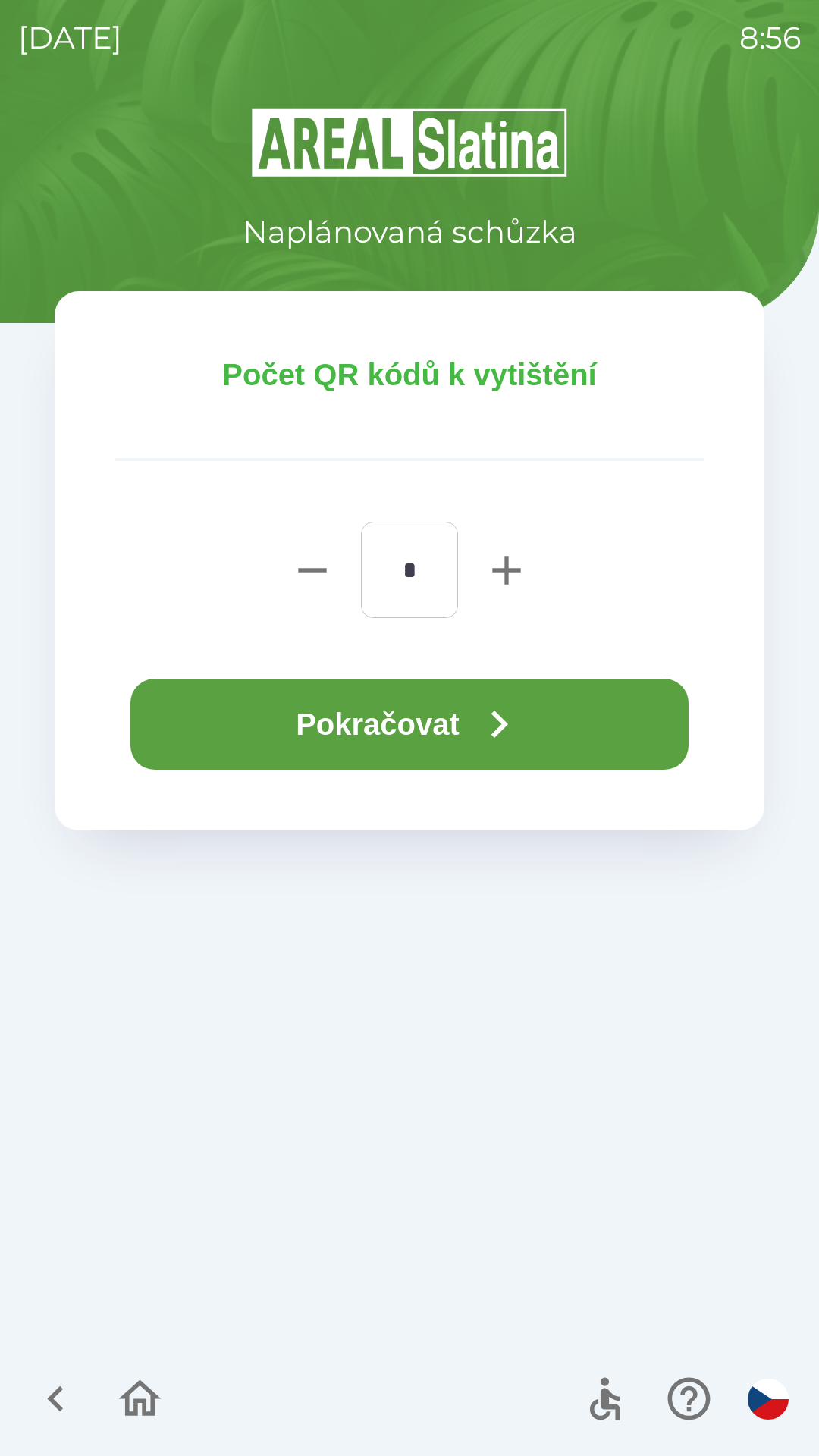
click at [455, 727] on button "Pokračovat" at bounding box center [409, 724] width 558 height 91
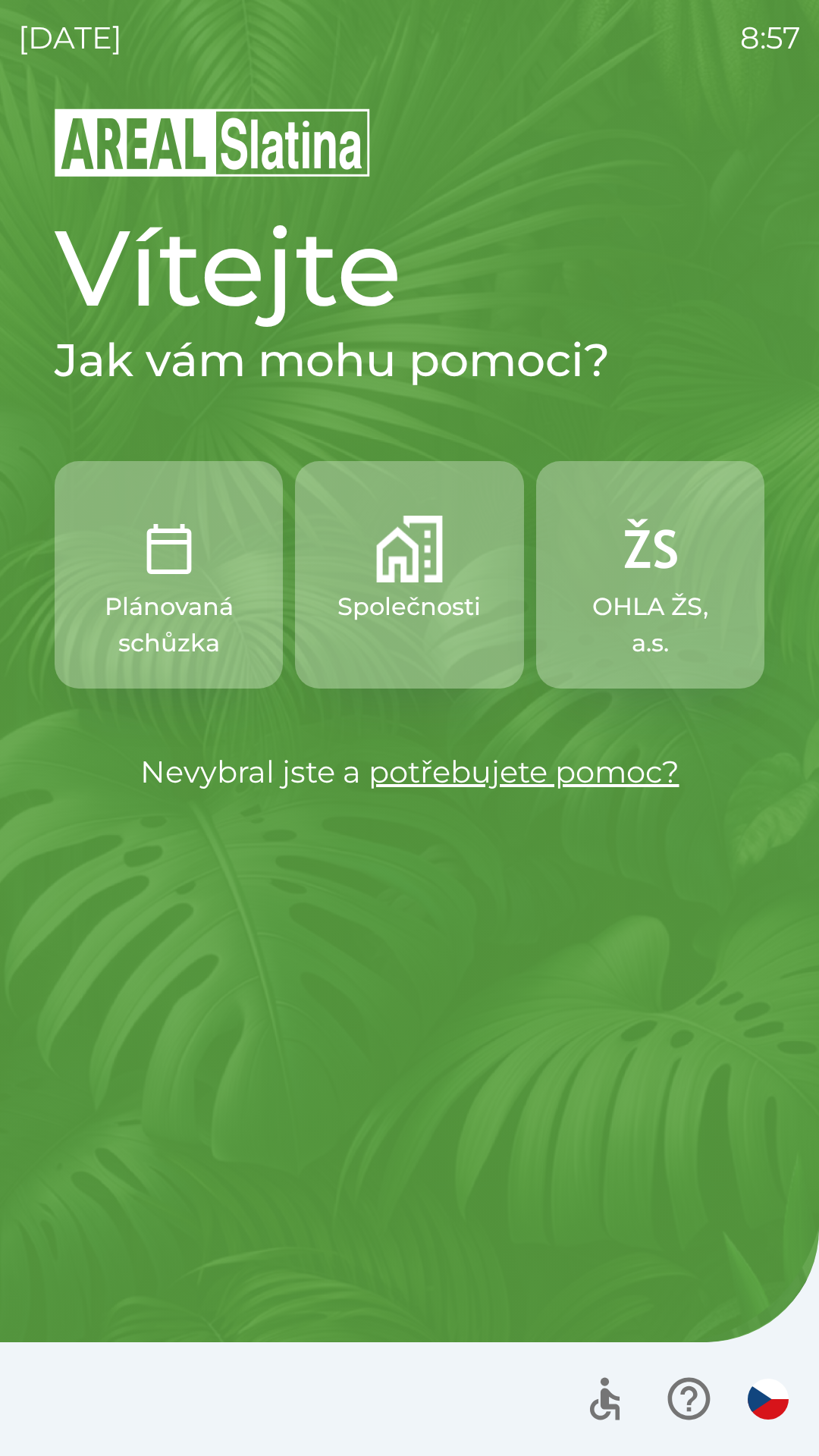
click at [410, 553] on img "button" at bounding box center [410, 549] width 67 height 67
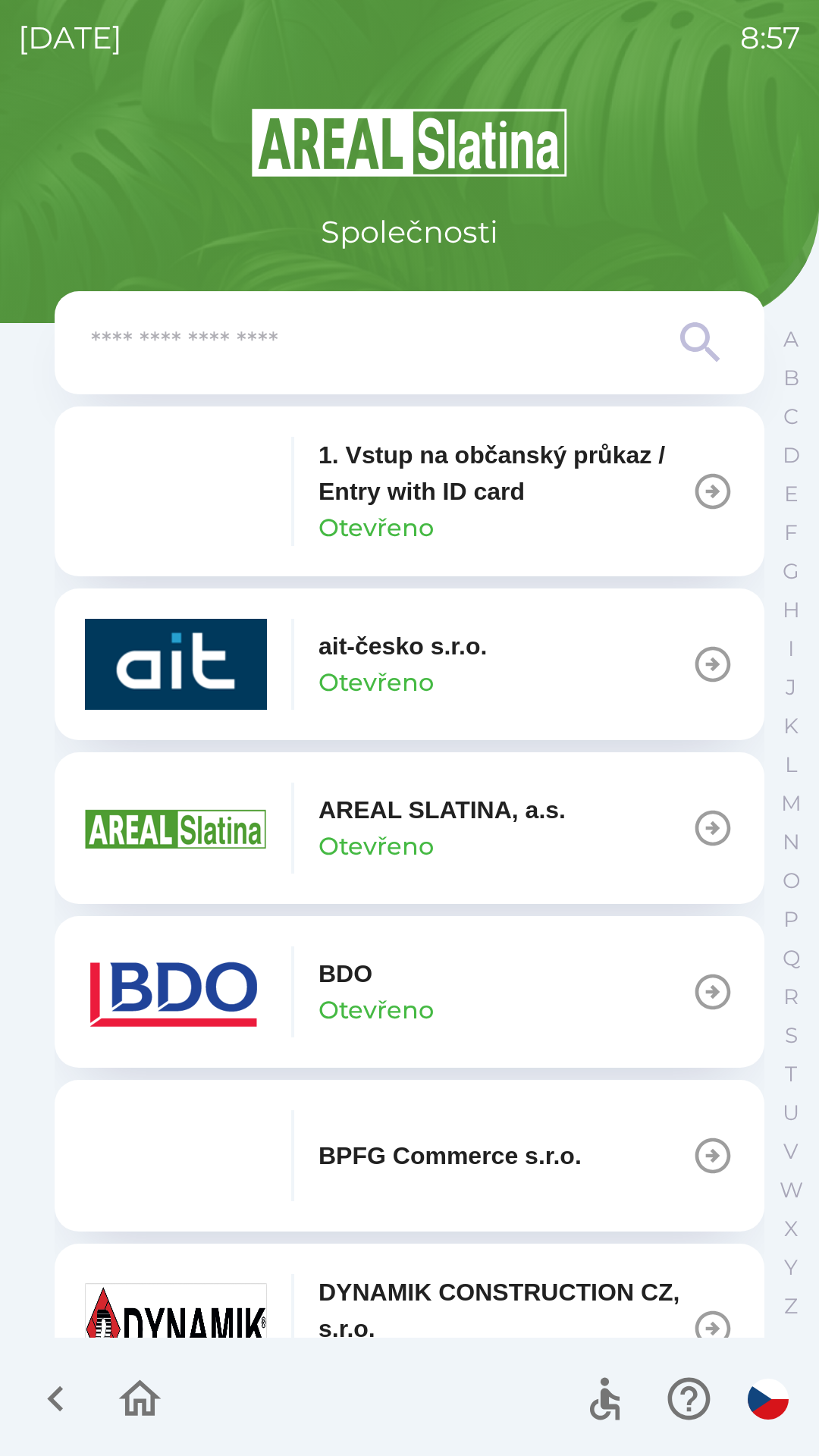
click at [461, 977] on button "BDO Otevřeno" at bounding box center [410, 992] width 710 height 151
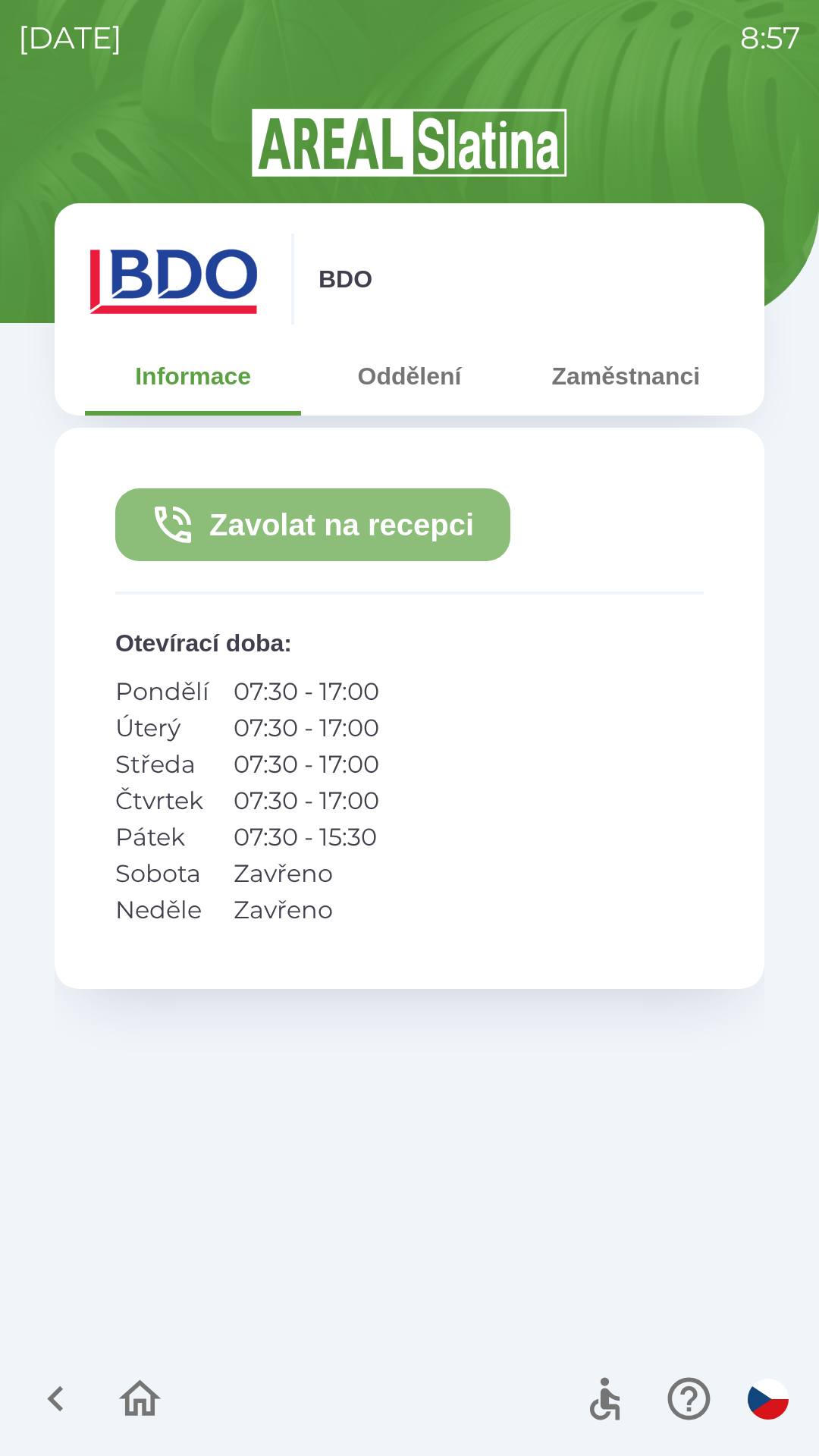
click at [425, 520] on button "Zavolat na recepci" at bounding box center [312, 525] width 395 height 73
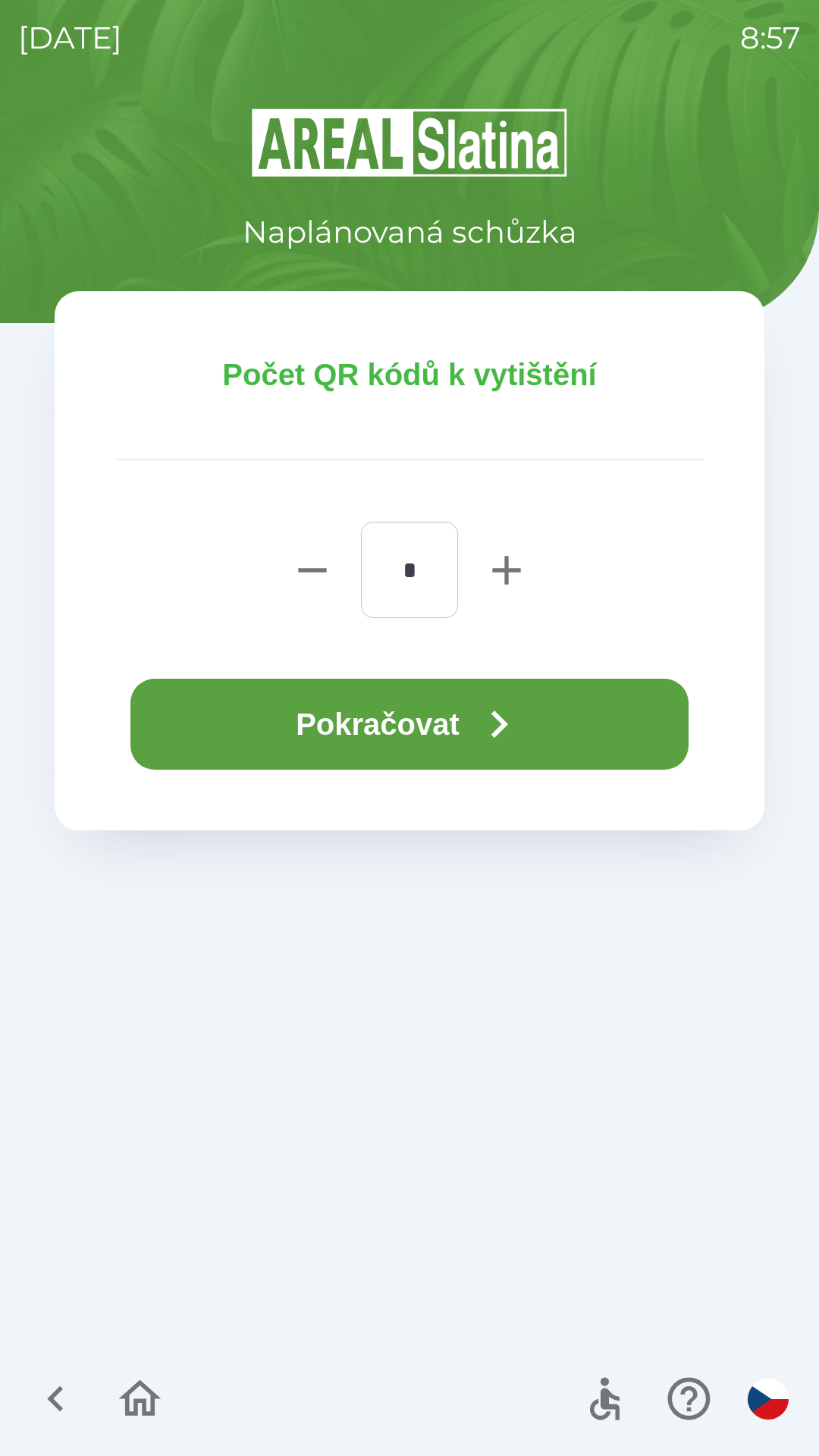
click at [487, 728] on icon "button" at bounding box center [498, 724] width 55 height 55
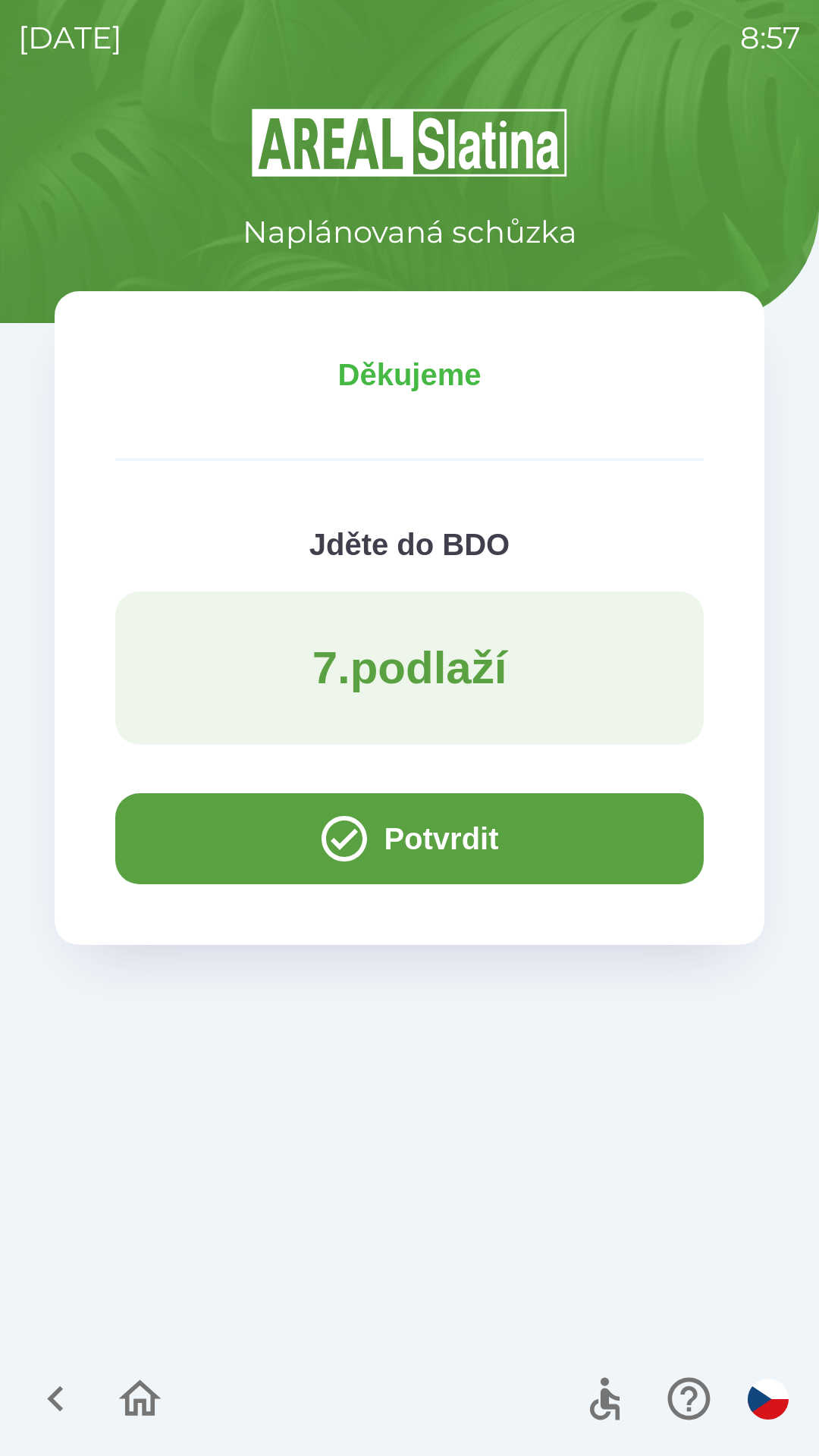
click at [164, 1404] on icon "button" at bounding box center [140, 1399] width 51 height 51
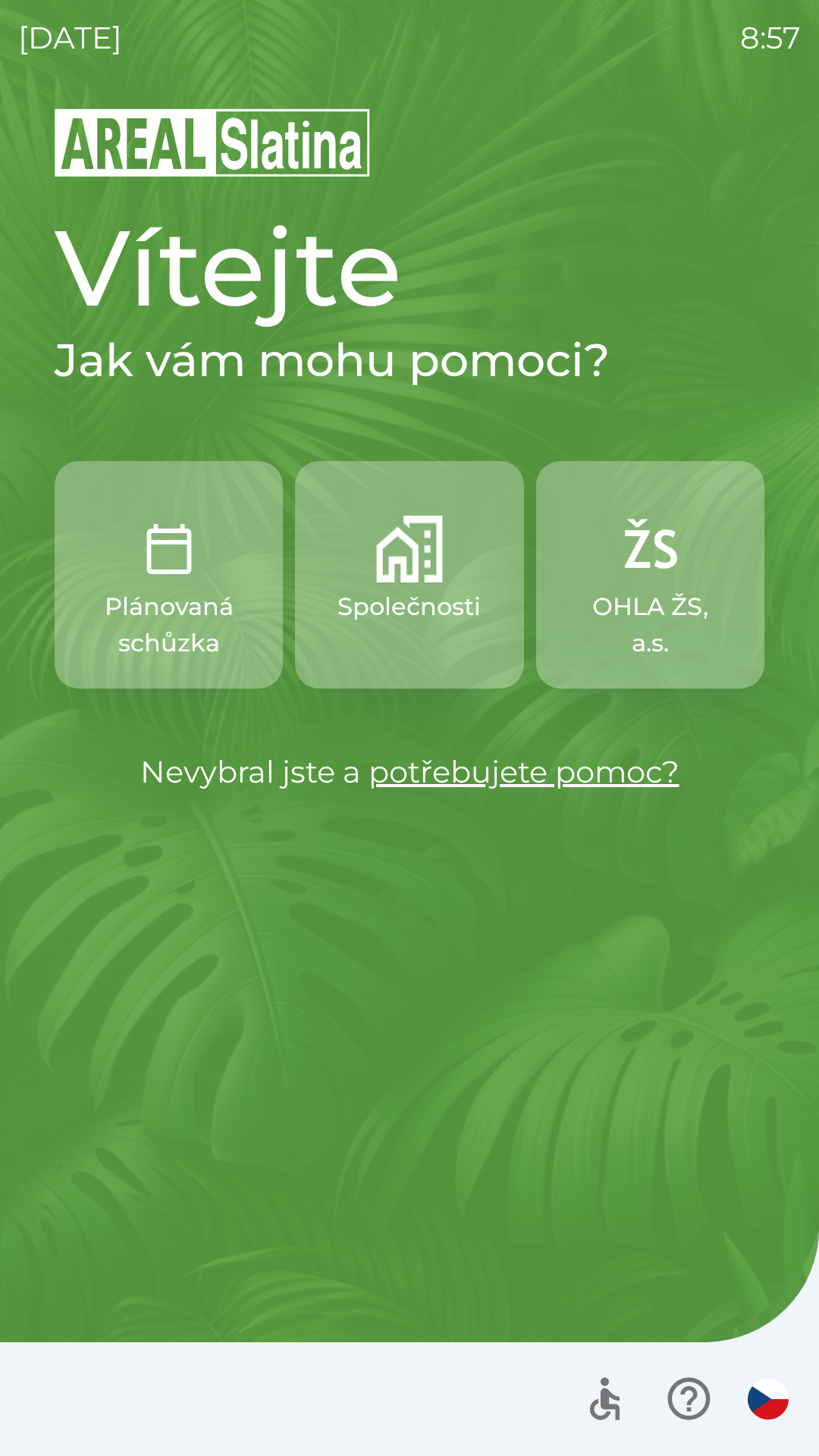
click at [410, 573] on img "button" at bounding box center [410, 549] width 67 height 67
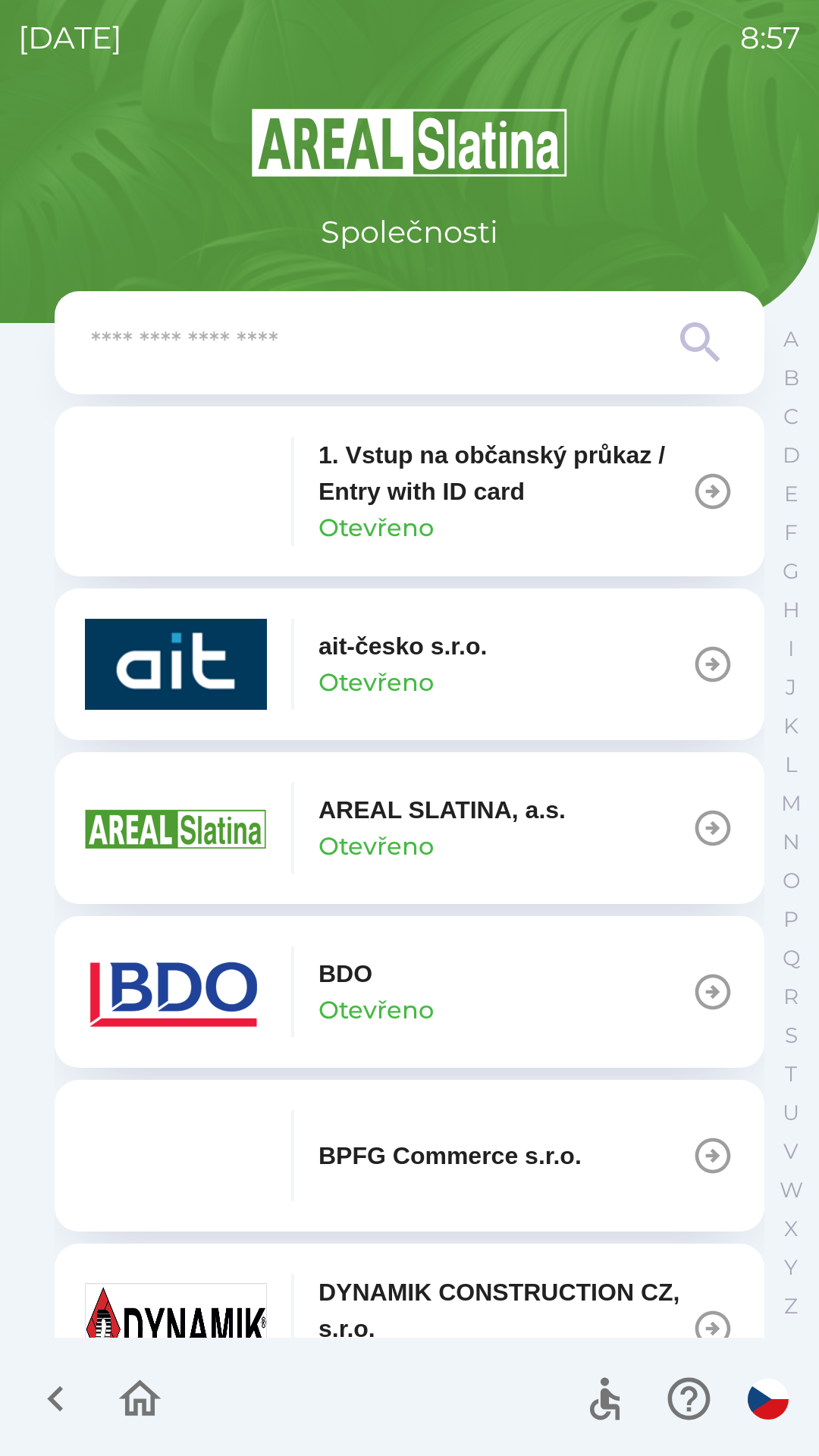
click at [398, 1039] on button "BDO Otevřeno" at bounding box center [410, 992] width 710 height 151
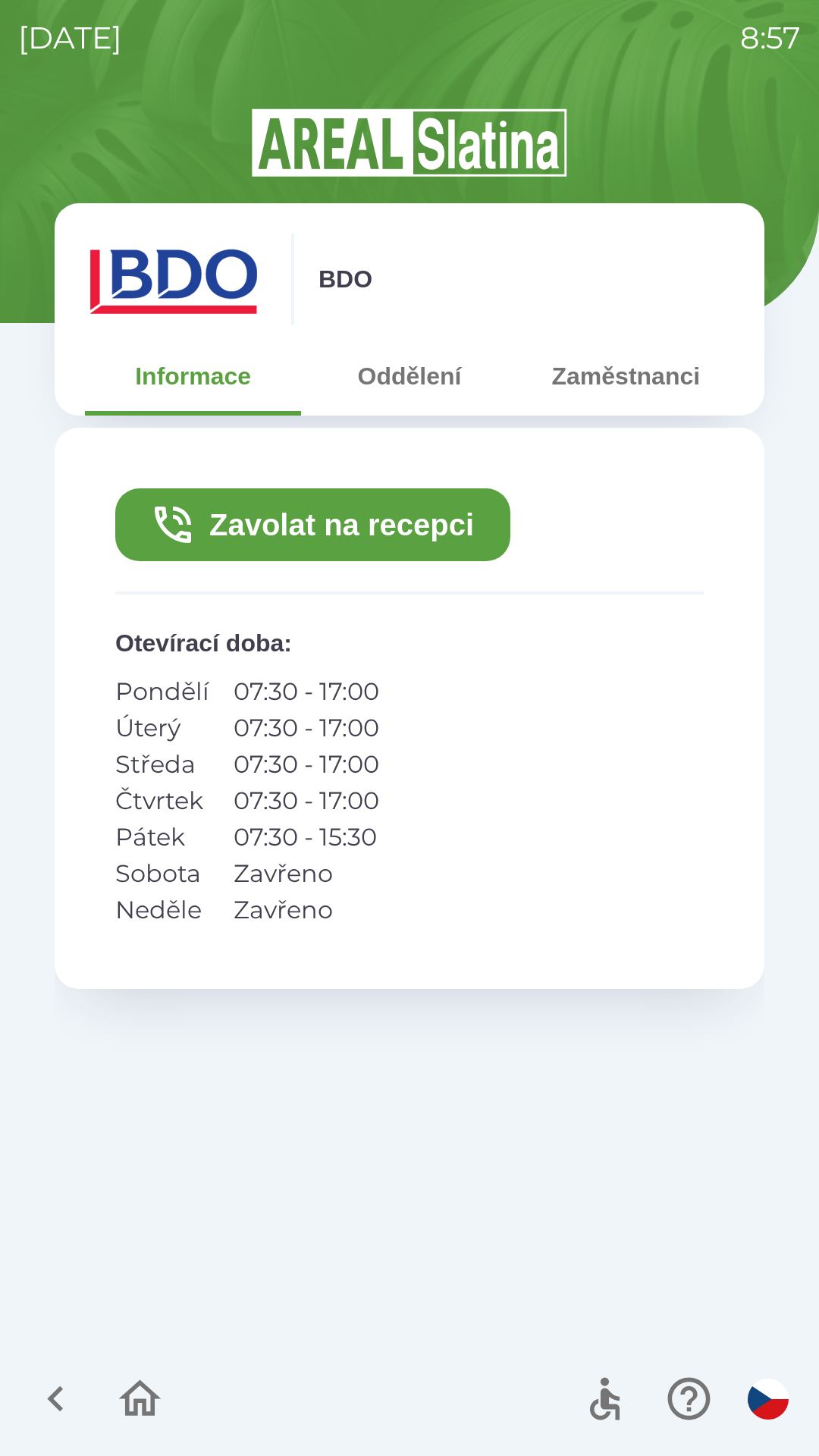
click at [43, 1403] on icon "button" at bounding box center [55, 1399] width 51 height 51
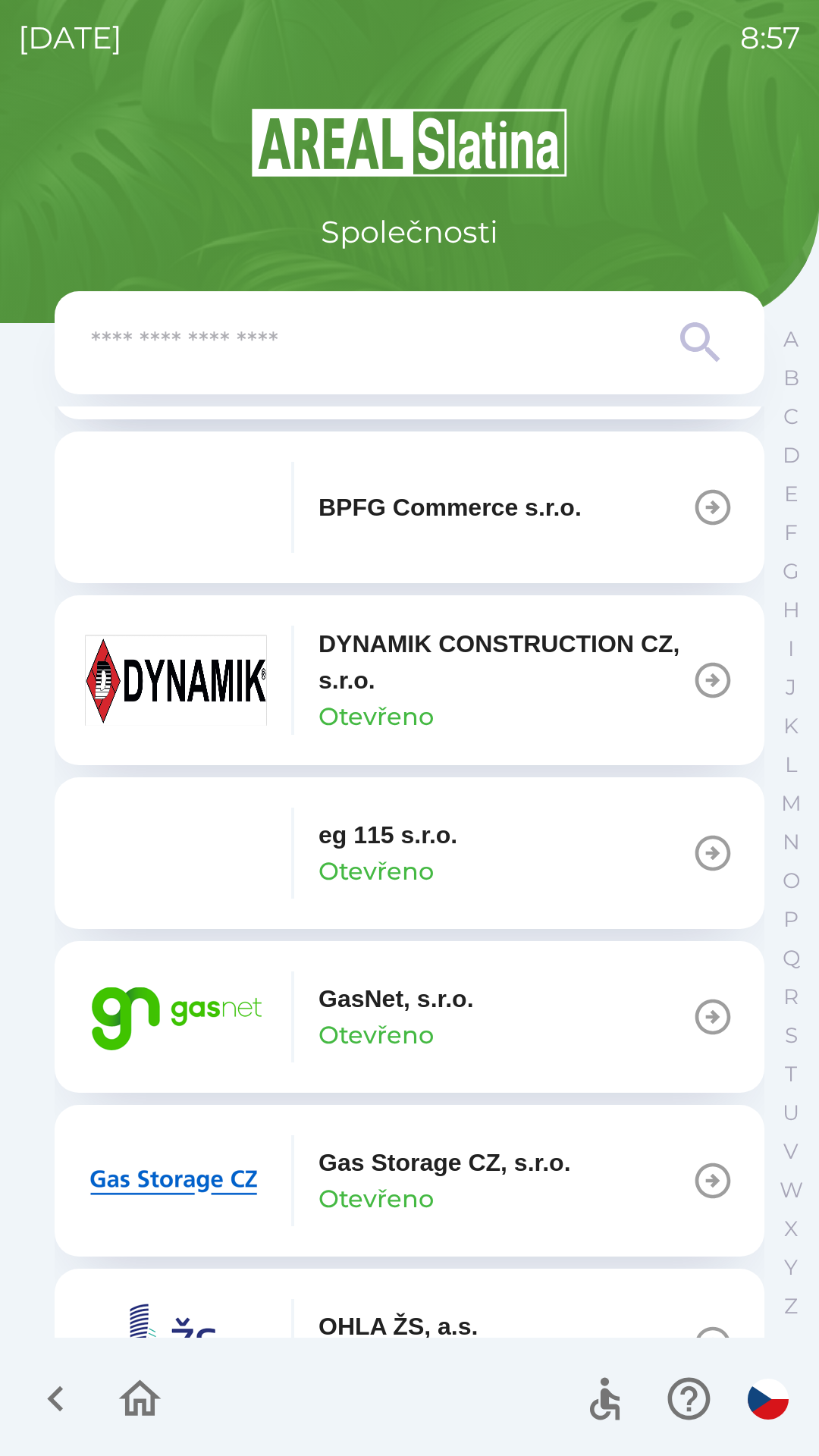
scroll to position [660, 0]
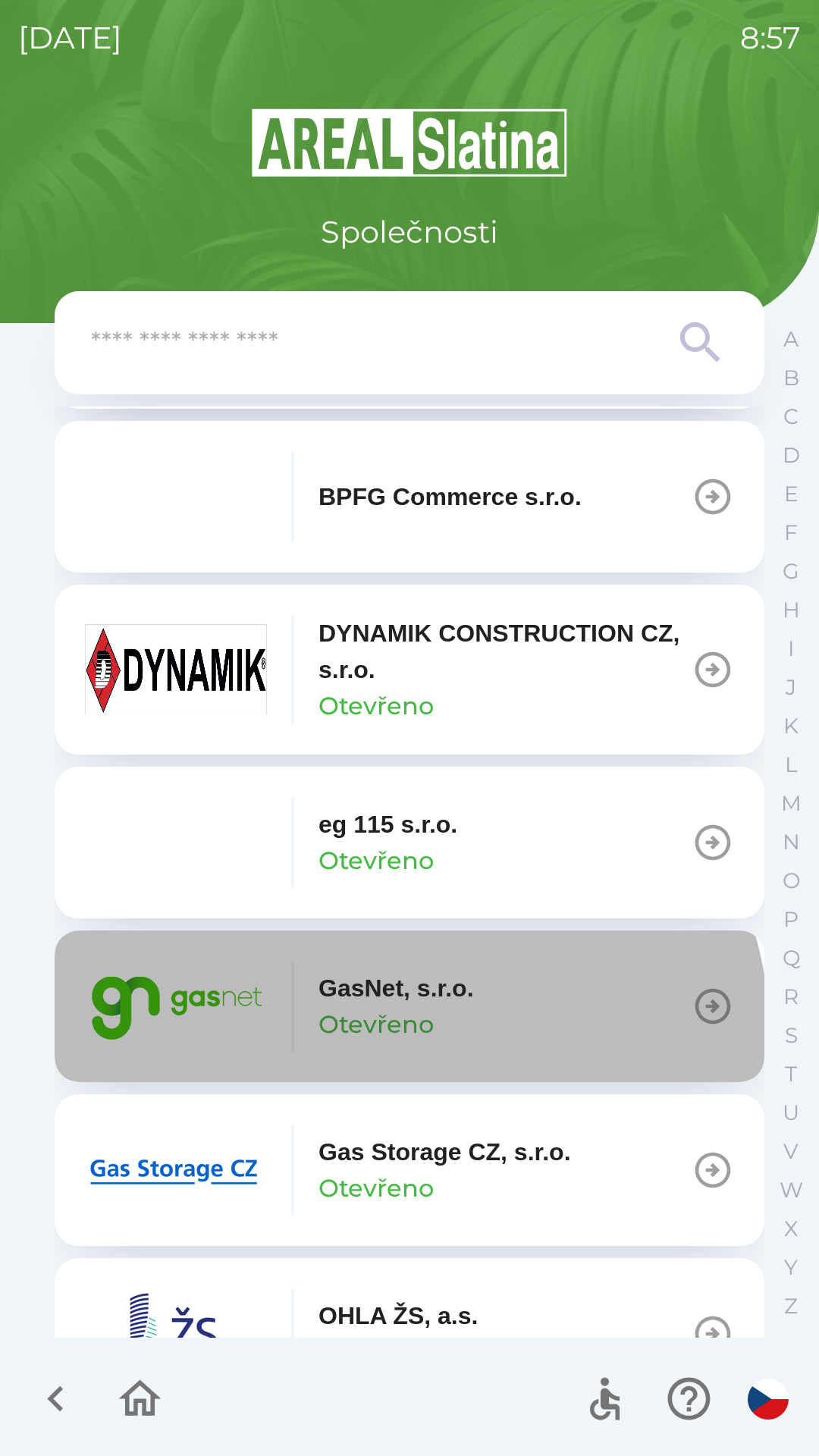
click at [396, 1038] on p "Otevřeno" at bounding box center [376, 1024] width 115 height 36
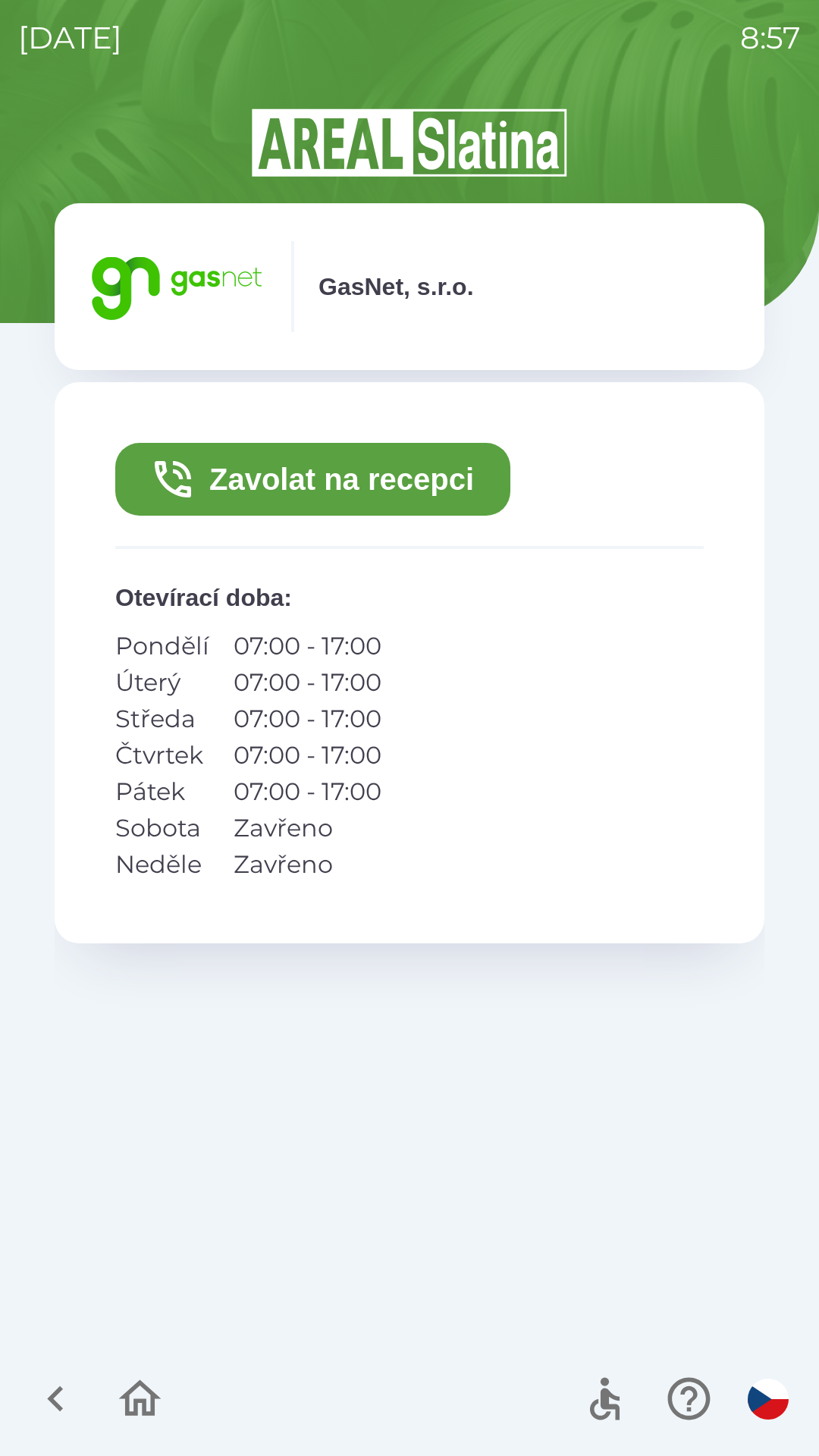
click at [371, 477] on button "Zavolat na recepci" at bounding box center [312, 480] width 395 height 73
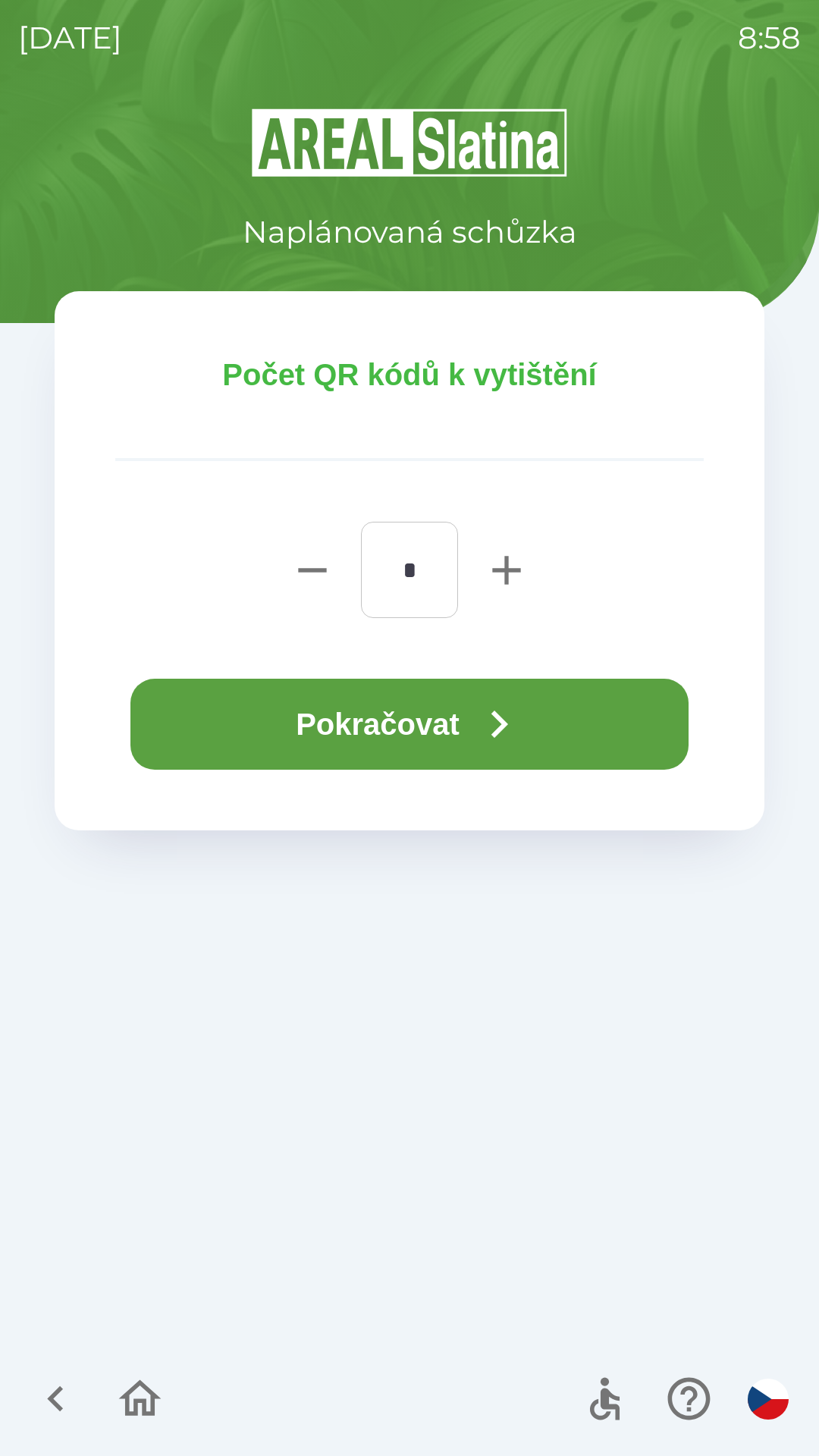
click at [400, 730] on button "Pokračovat" at bounding box center [409, 724] width 558 height 91
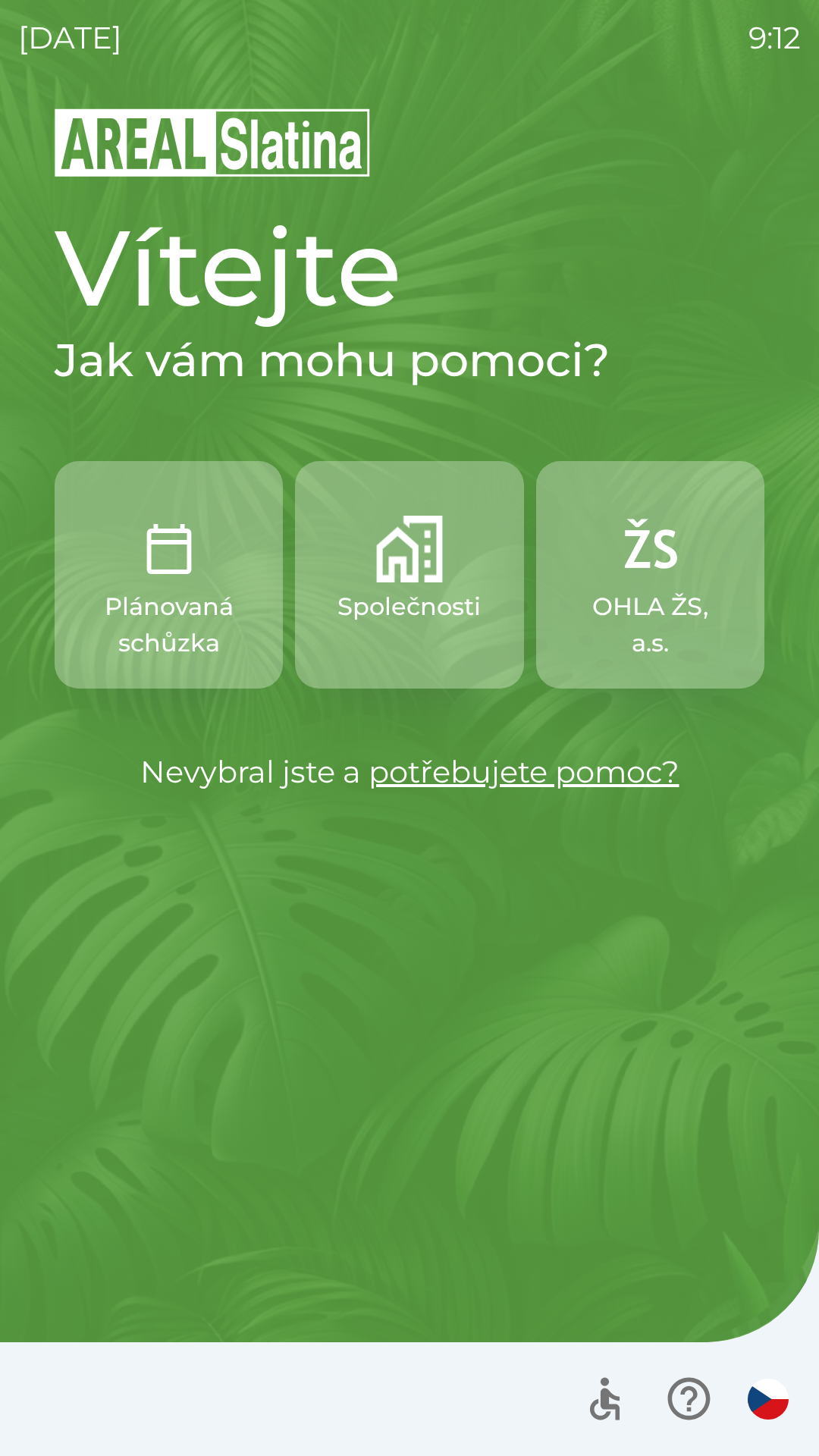
click at [402, 616] on p "Společnosti" at bounding box center [410, 607] width 144 height 36
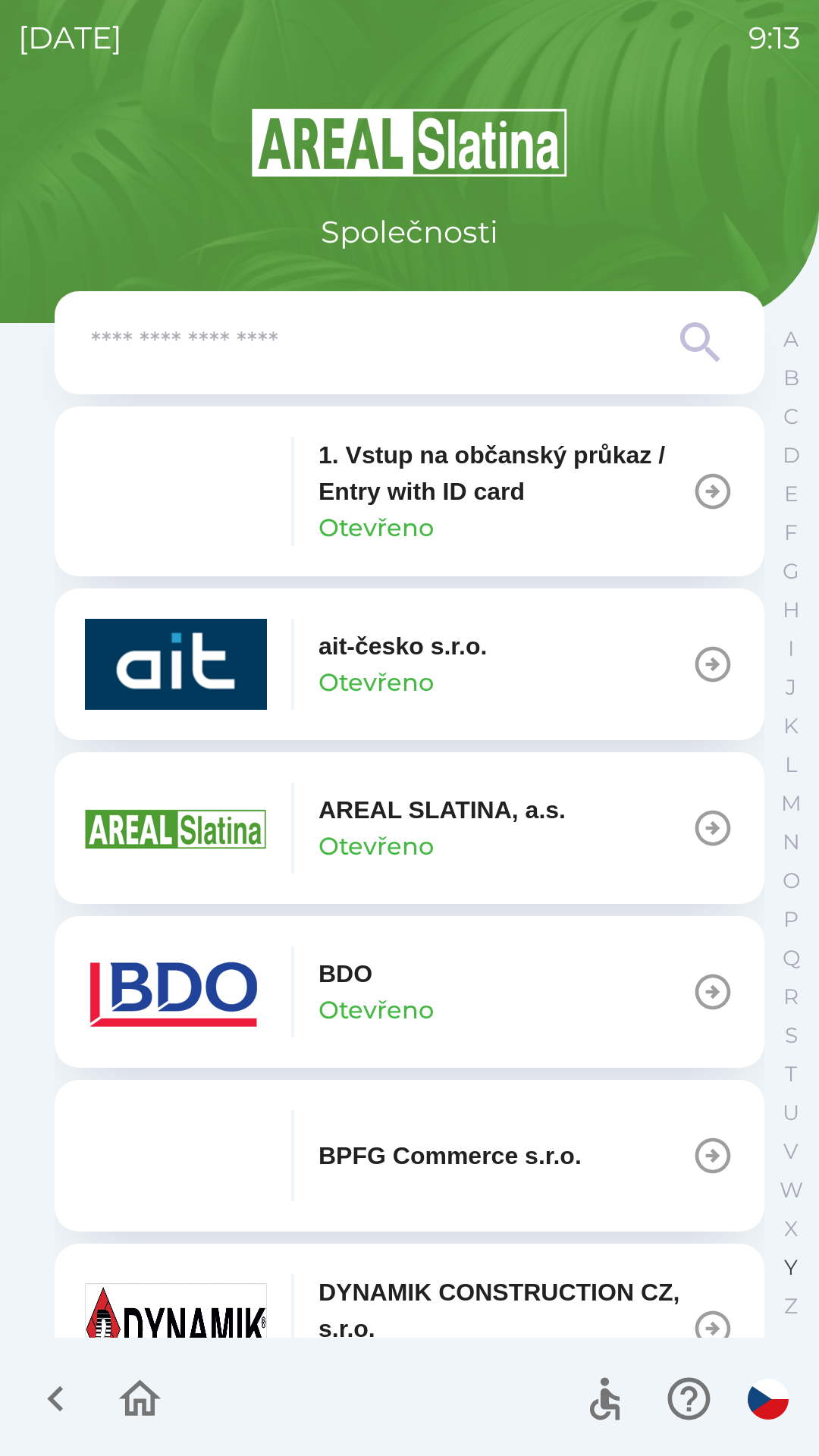
click at [788, 1265] on p "Y" at bounding box center [790, 1267] width 13 height 27
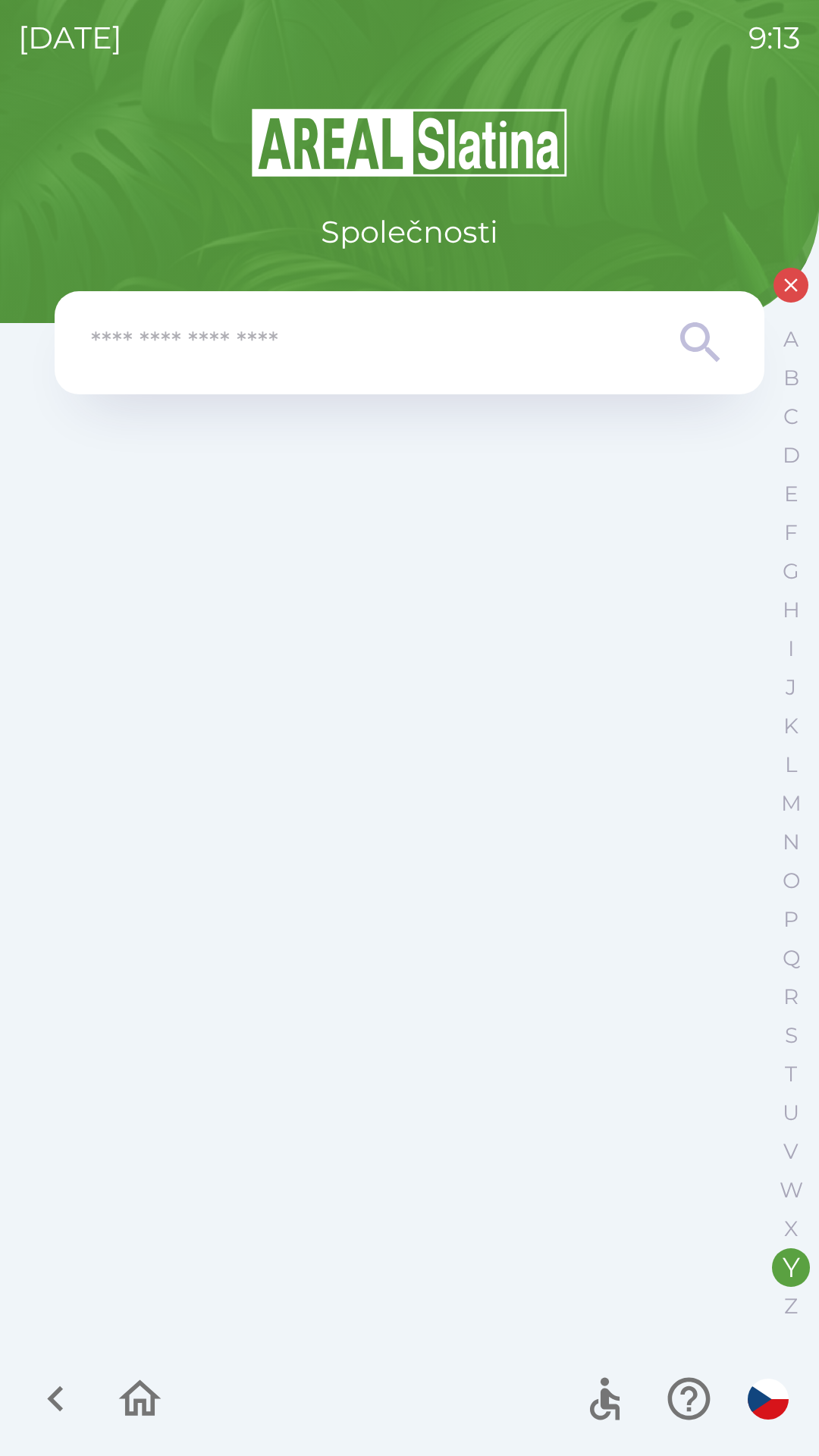
click at [56, 1393] on icon "button" at bounding box center [55, 1399] width 16 height 26
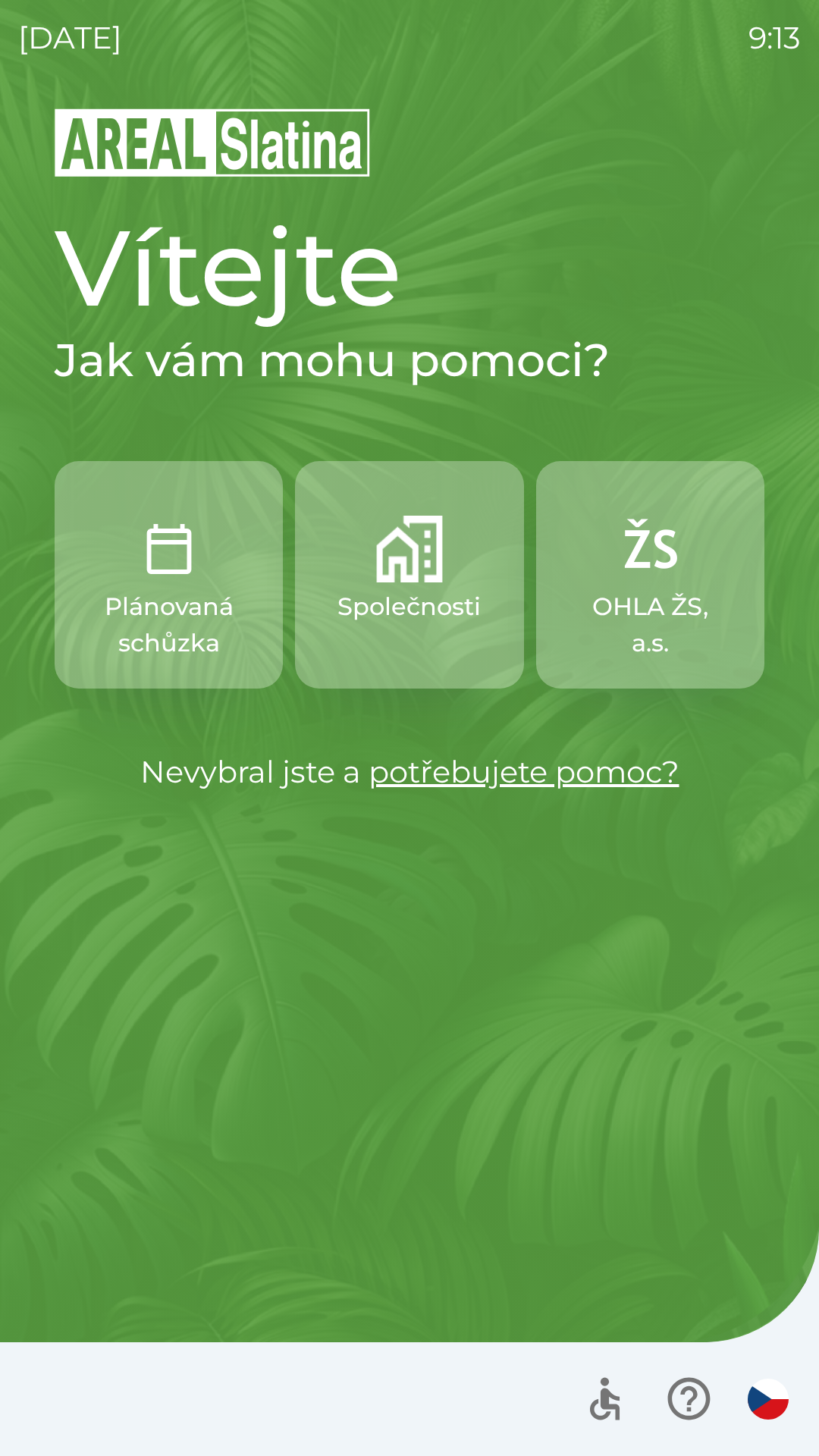
click at [417, 607] on p "Společnosti" at bounding box center [410, 607] width 144 height 36
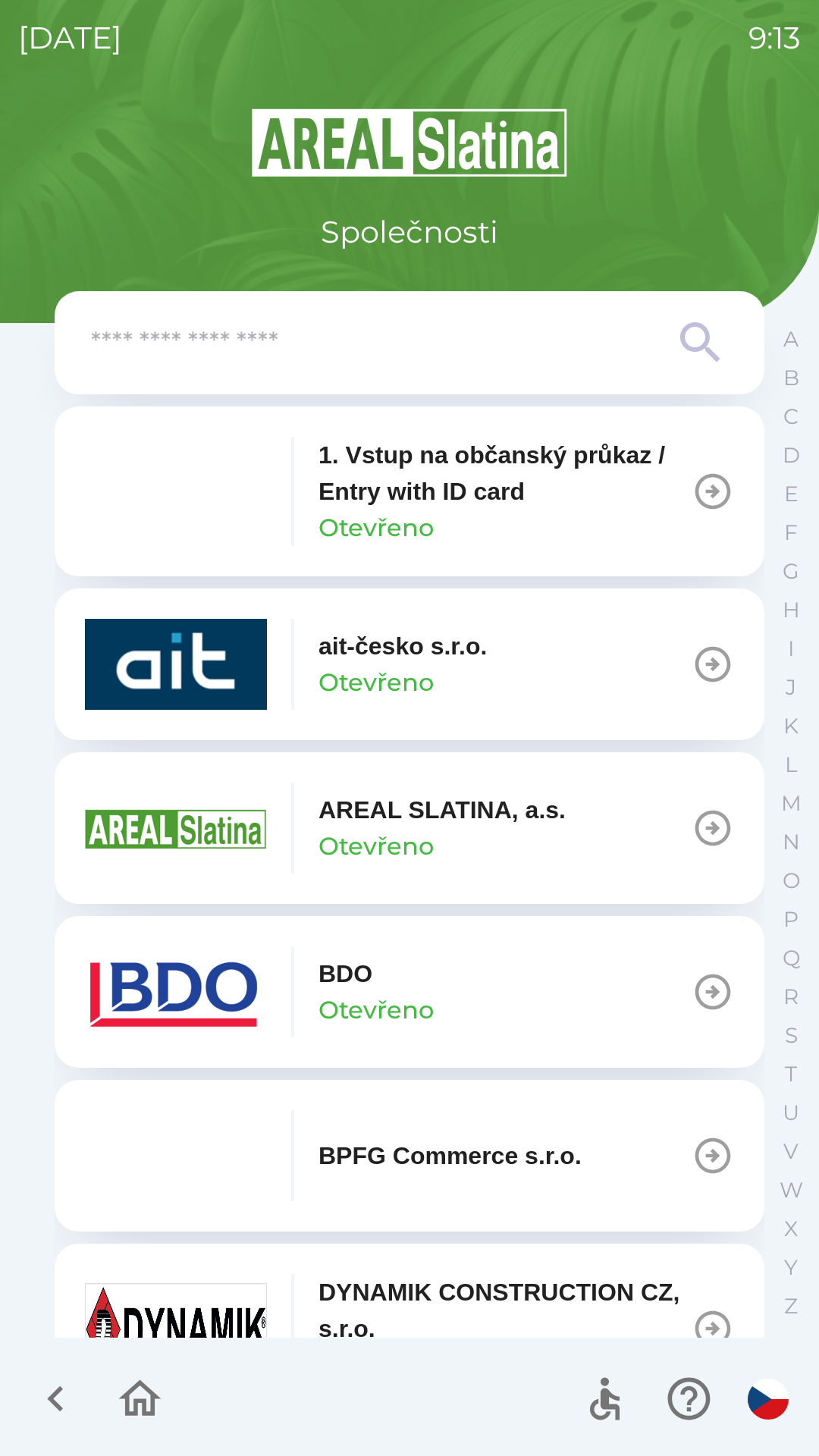
click at [694, 491] on icon "button" at bounding box center [713, 491] width 42 height 42
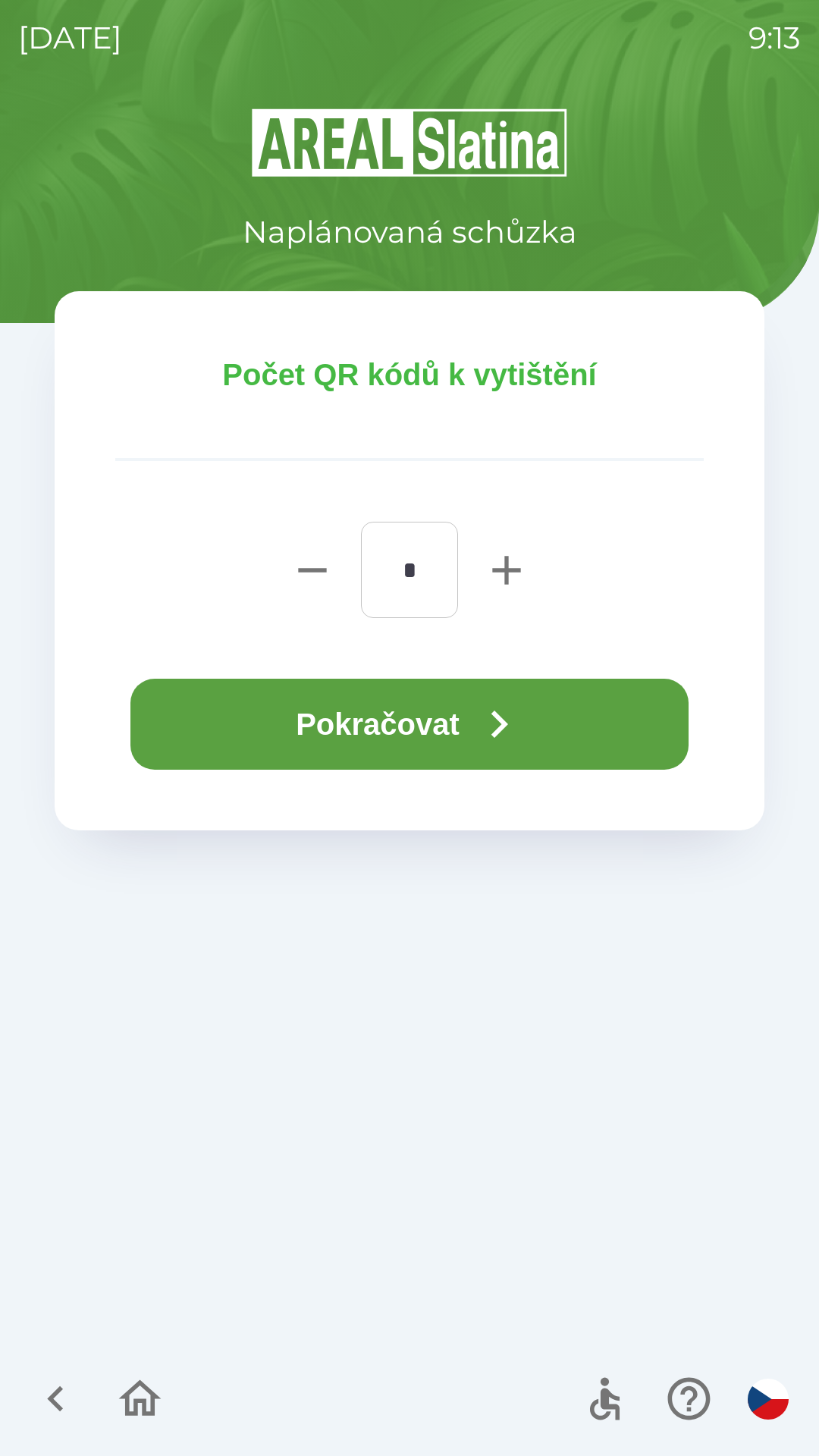
click at [462, 714] on button "Pokračovat" at bounding box center [409, 724] width 558 height 91
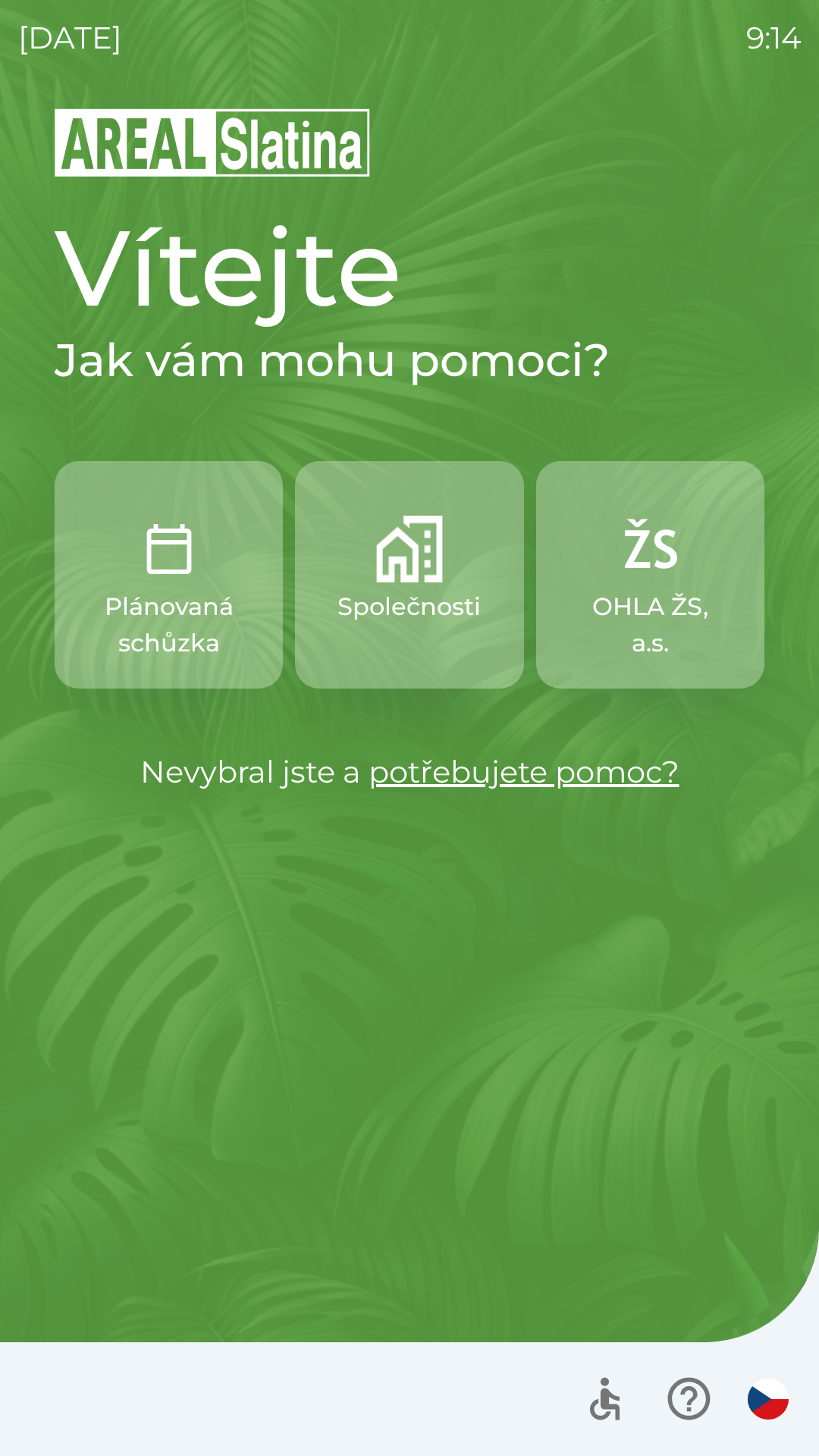
click at [400, 574] on img "button" at bounding box center [410, 549] width 67 height 67
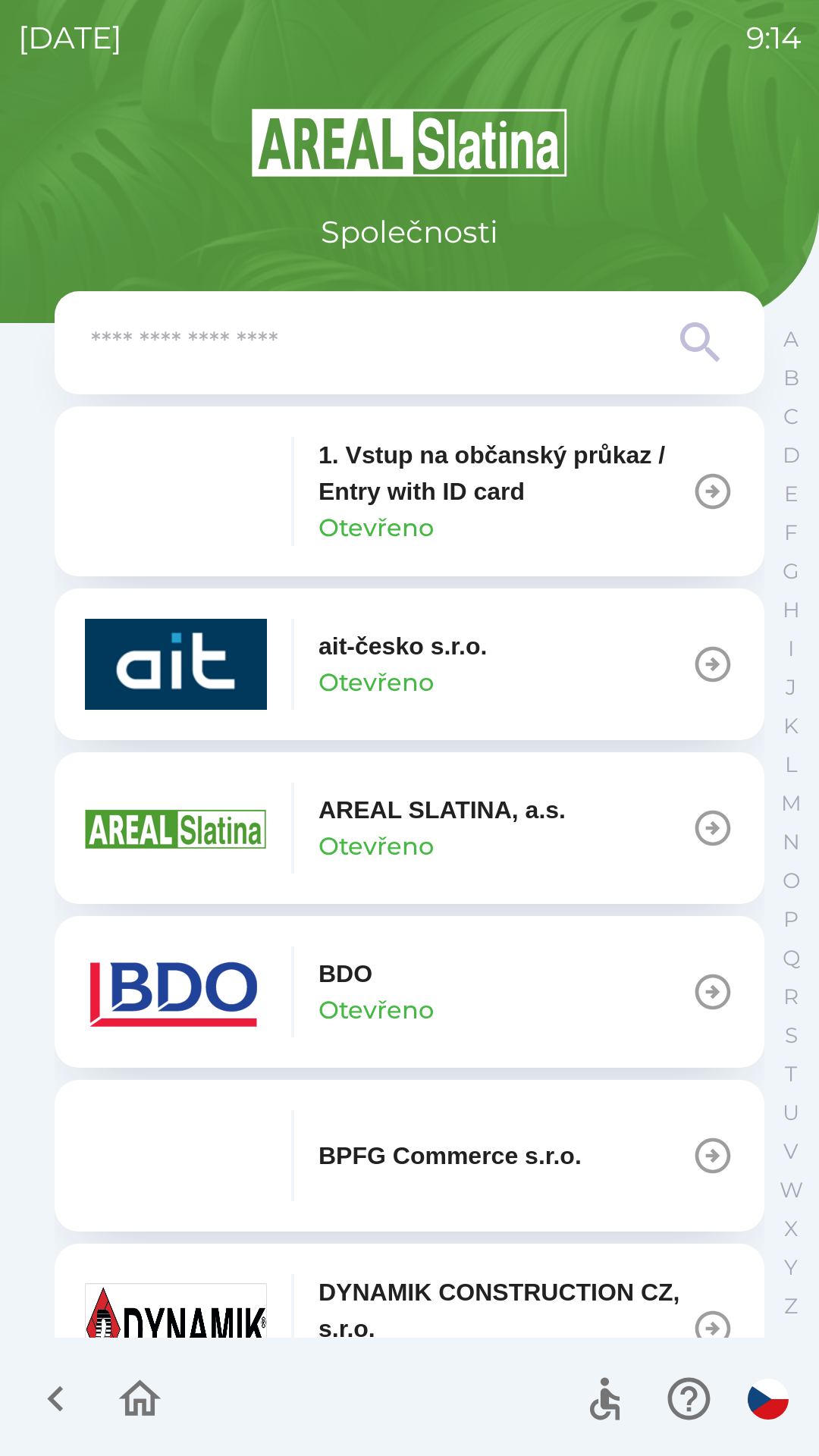
click at [133, 1006] on img "button" at bounding box center [176, 992] width 182 height 91
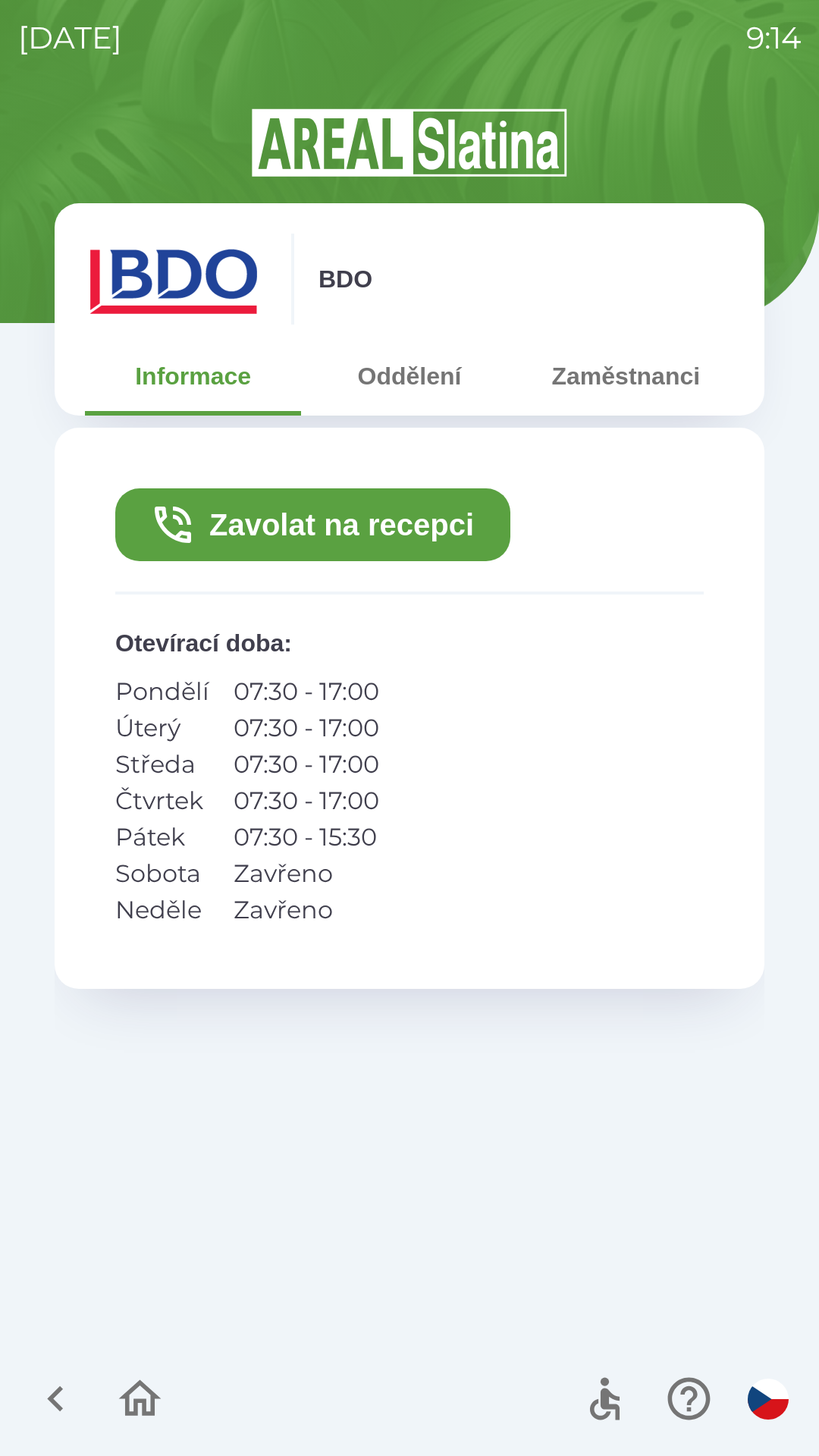
click at [228, 525] on button "Zavolat na recepci" at bounding box center [312, 525] width 395 height 73
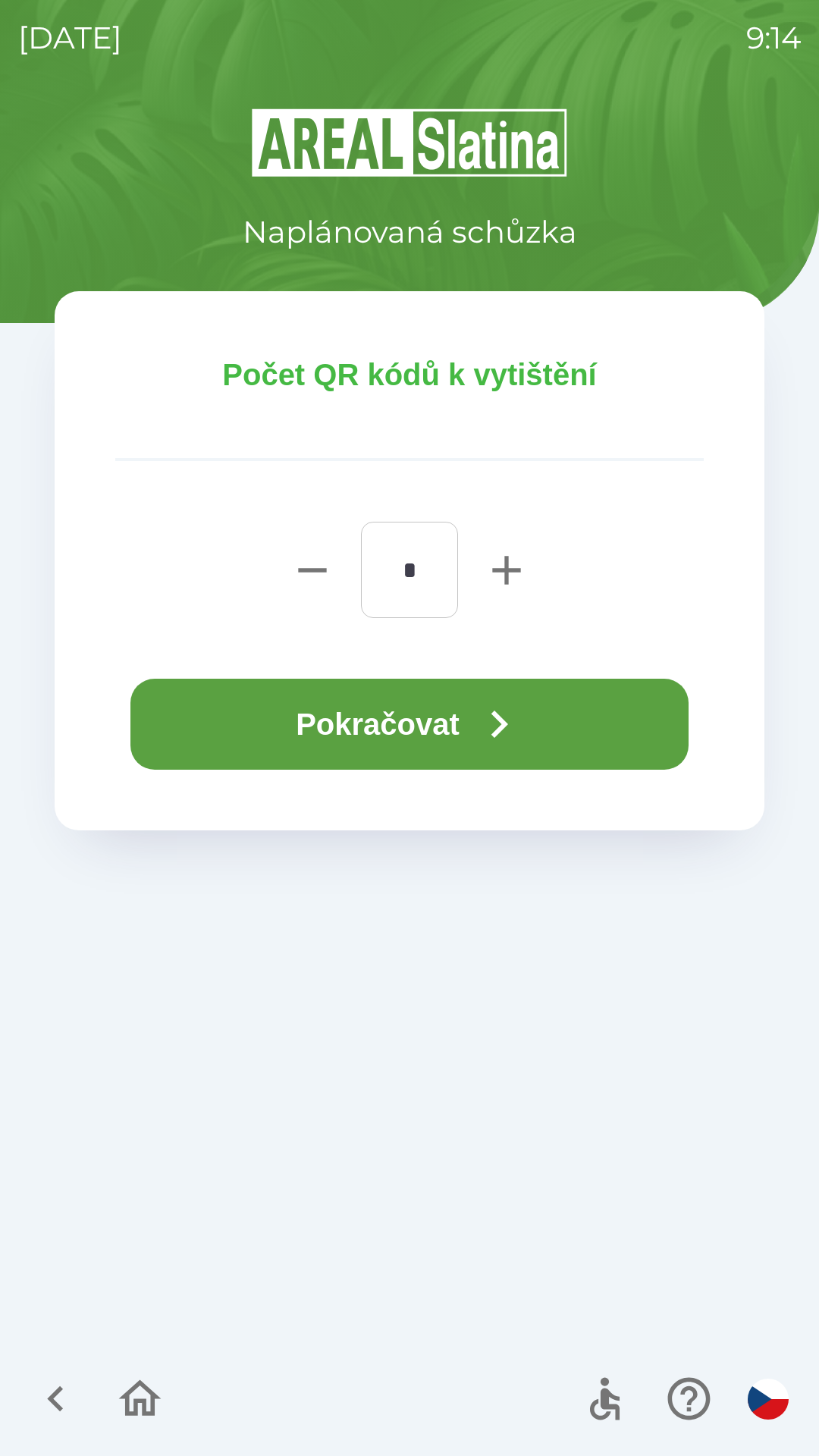
click at [239, 729] on button "Pokračovat" at bounding box center [409, 724] width 558 height 91
